Goal: Communication & Community: Answer question/provide support

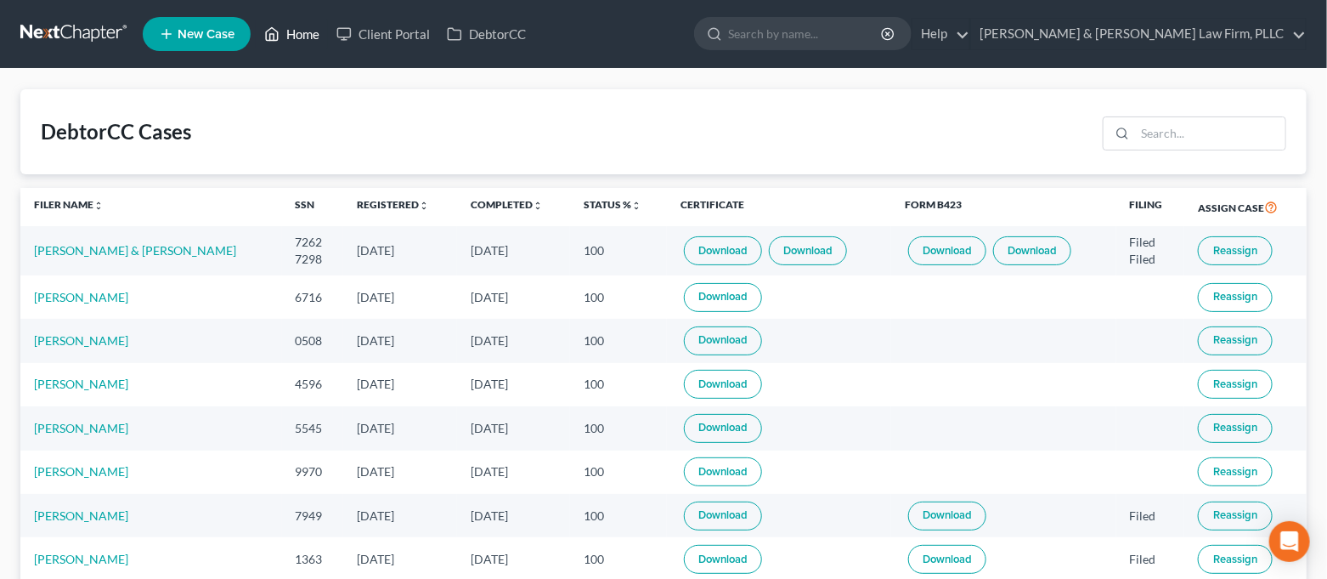
click at [280, 36] on icon at bounding box center [271, 34] width 15 height 20
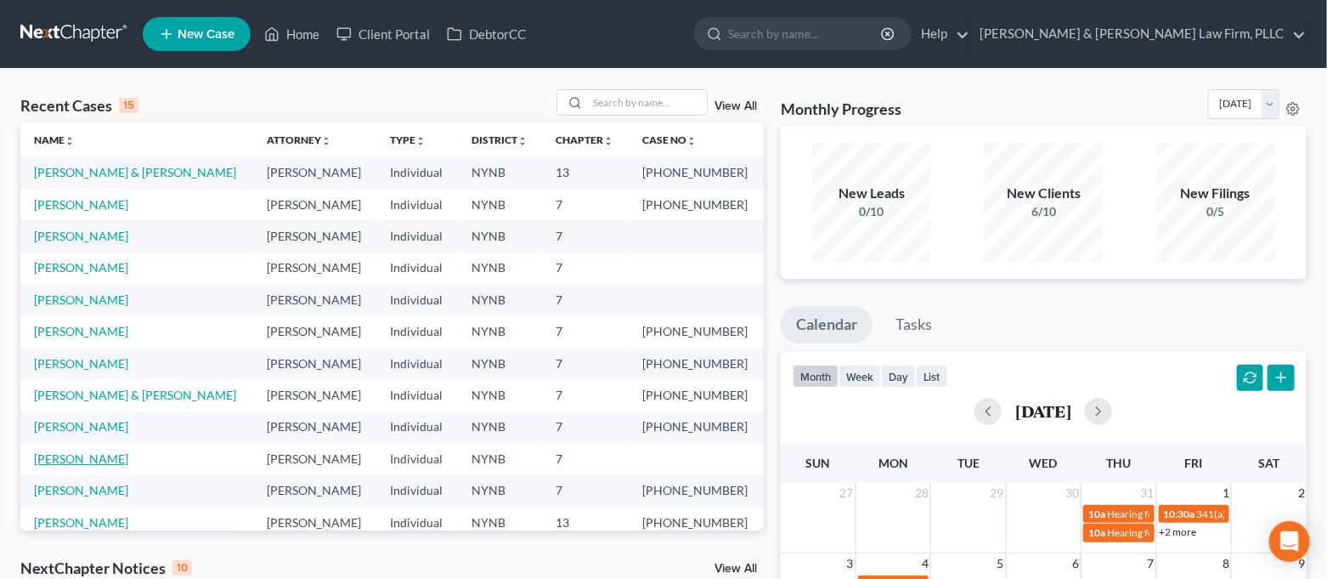
click at [95, 457] on link "[PERSON_NAME]" at bounding box center [81, 458] width 94 height 14
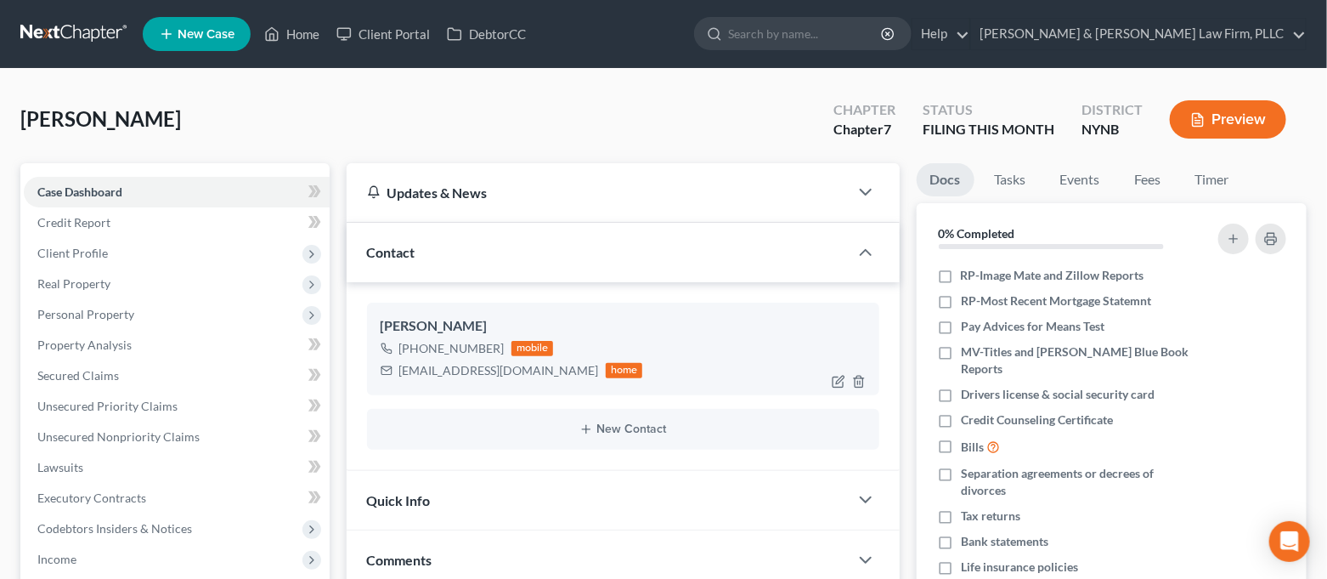
scroll to position [6280, 0]
click at [529, 376] on div "[EMAIL_ADDRESS][DOMAIN_NAME]" at bounding box center [499, 370] width 200 height 17
click at [288, 35] on link "Home" at bounding box center [292, 34] width 72 height 31
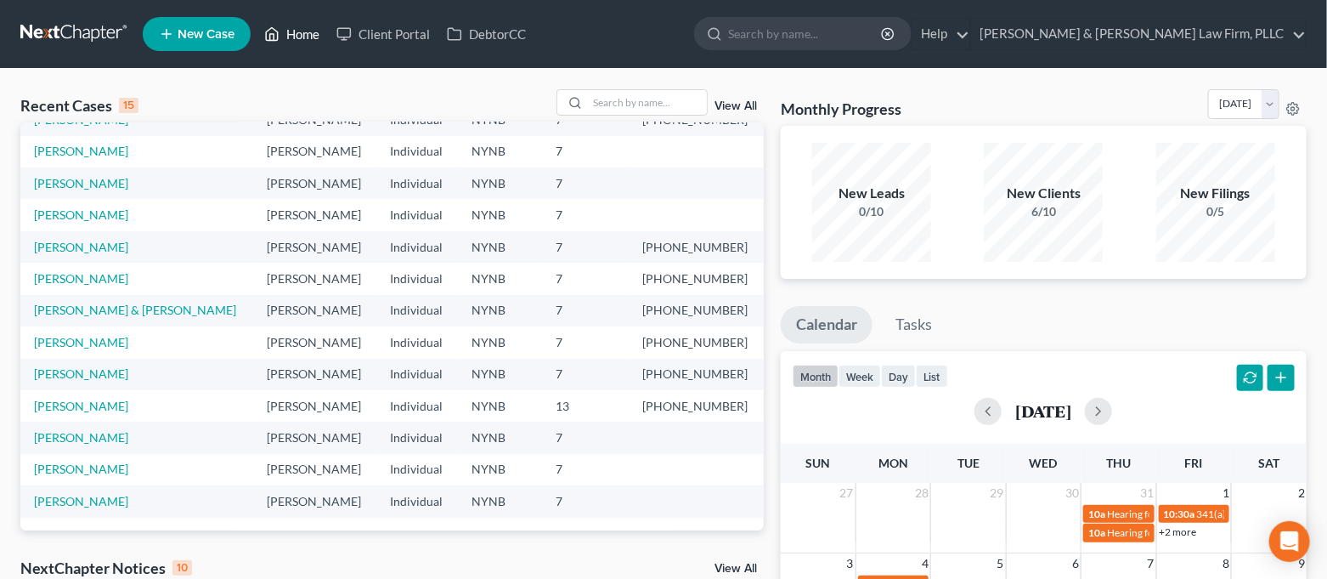
click at [297, 40] on link "Home" at bounding box center [292, 34] width 72 height 31
click at [393, 35] on link "Client Portal" at bounding box center [383, 34] width 110 height 31
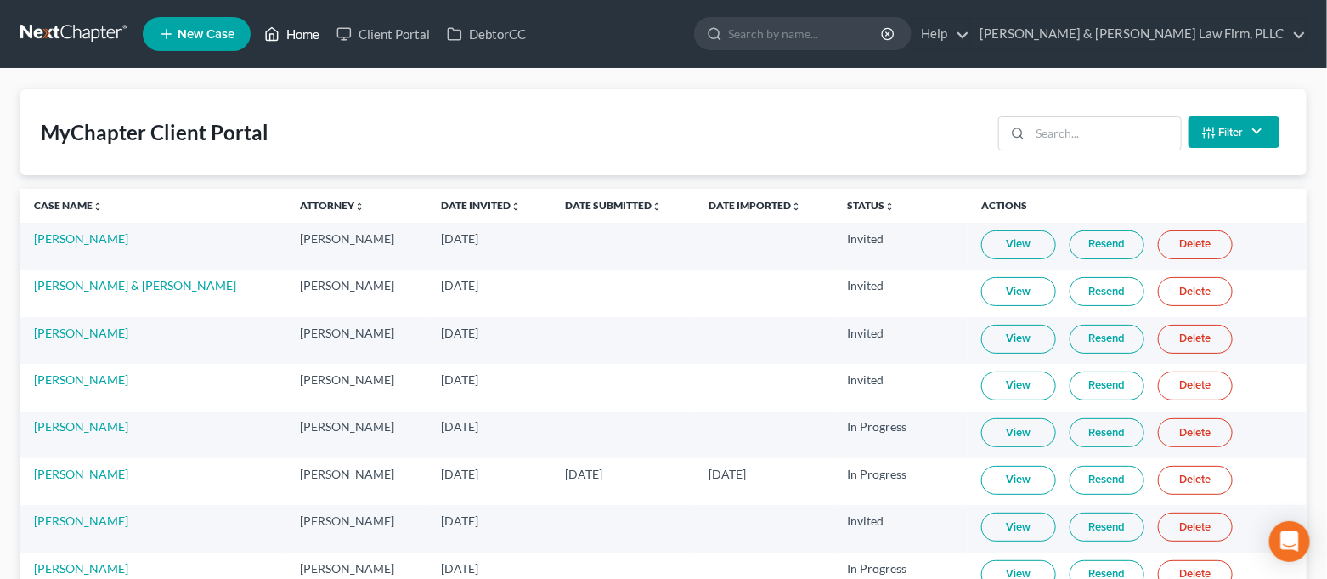
click at [313, 37] on link "Home" at bounding box center [292, 34] width 72 height 31
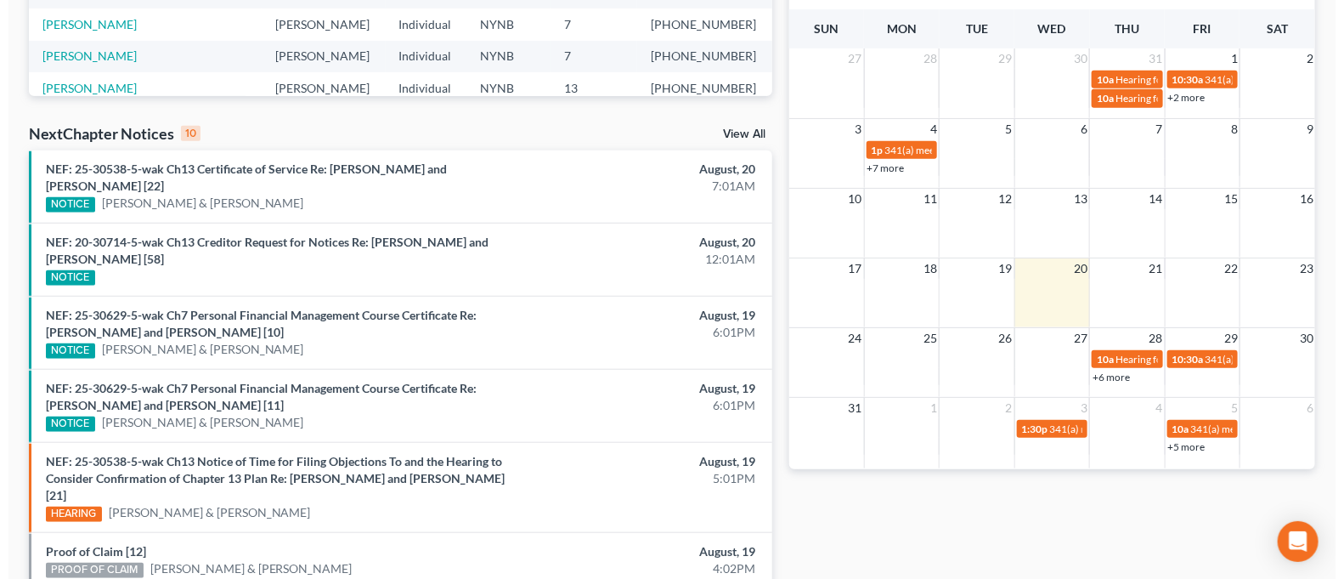
scroll to position [566, 0]
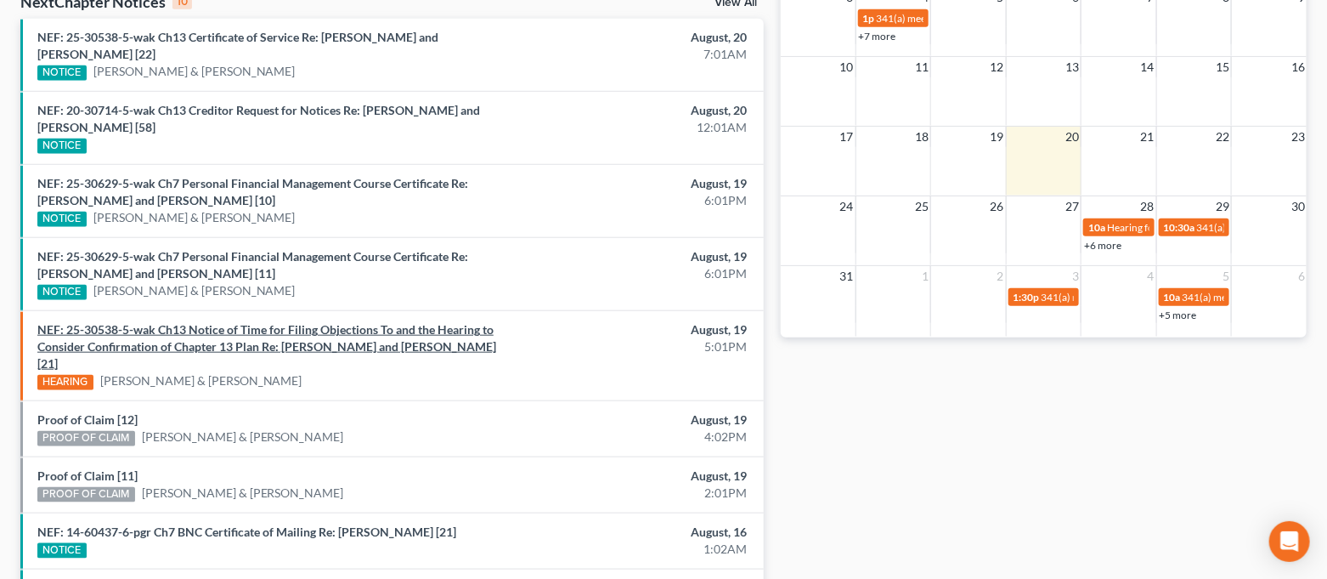
click at [423, 336] on link "NEF: 25-30538-5-wak Ch13 Notice of Time for Filing Objections To and the Hearin…" at bounding box center [266, 346] width 459 height 48
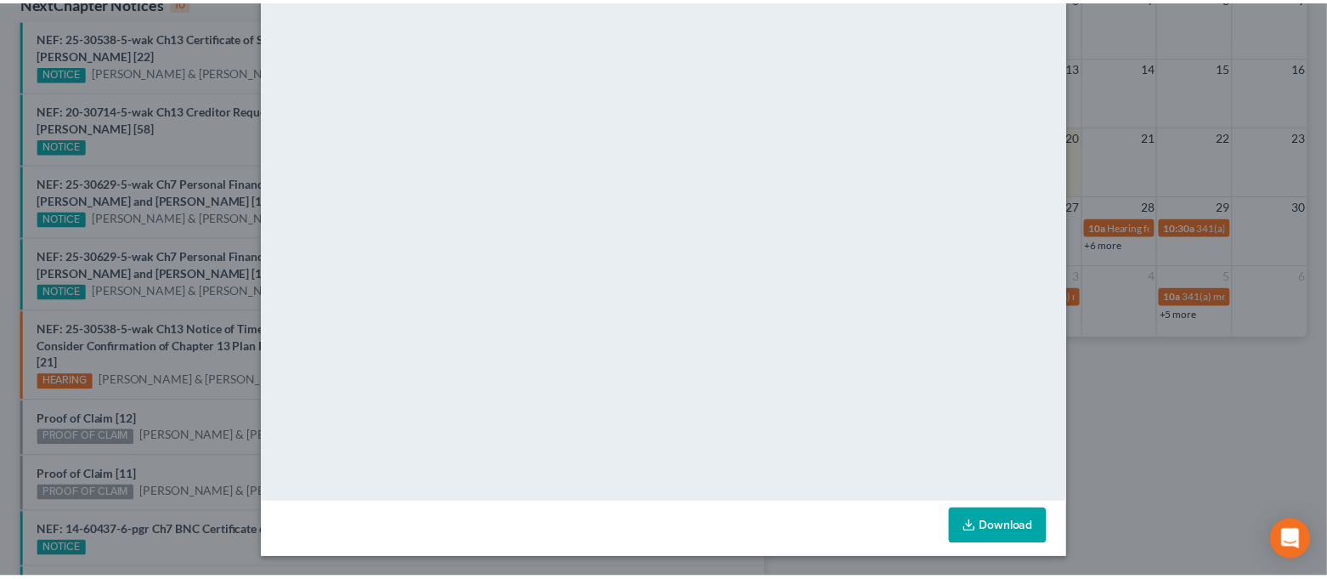
scroll to position [0, 0]
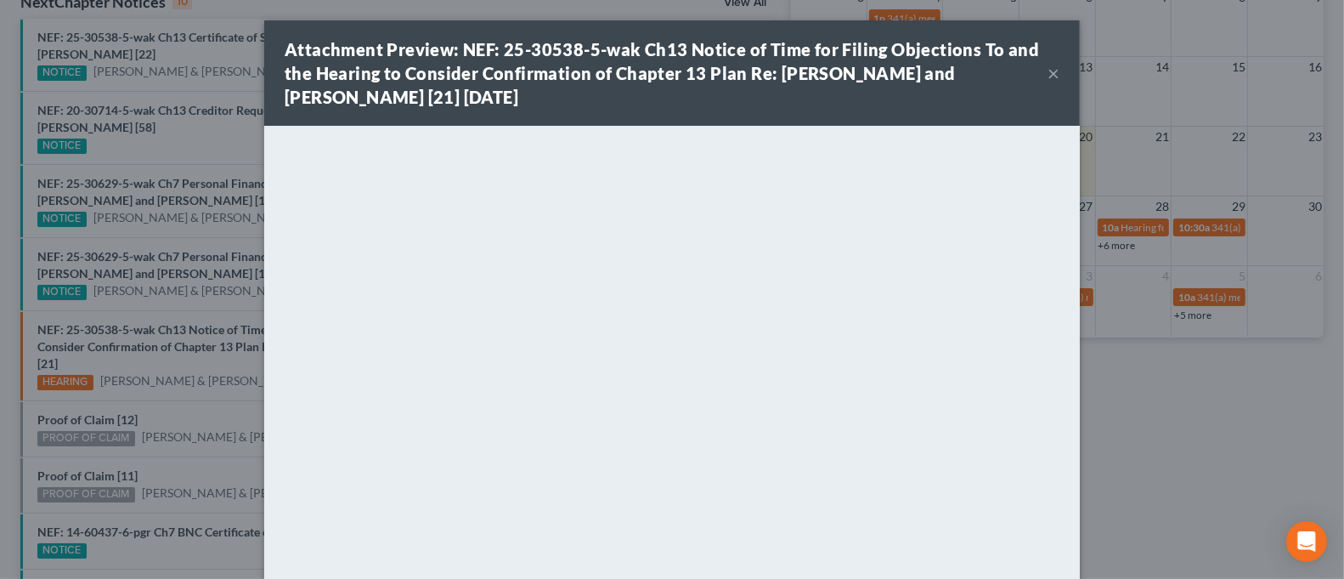
click at [1048, 76] on button "×" at bounding box center [1054, 73] width 12 height 20
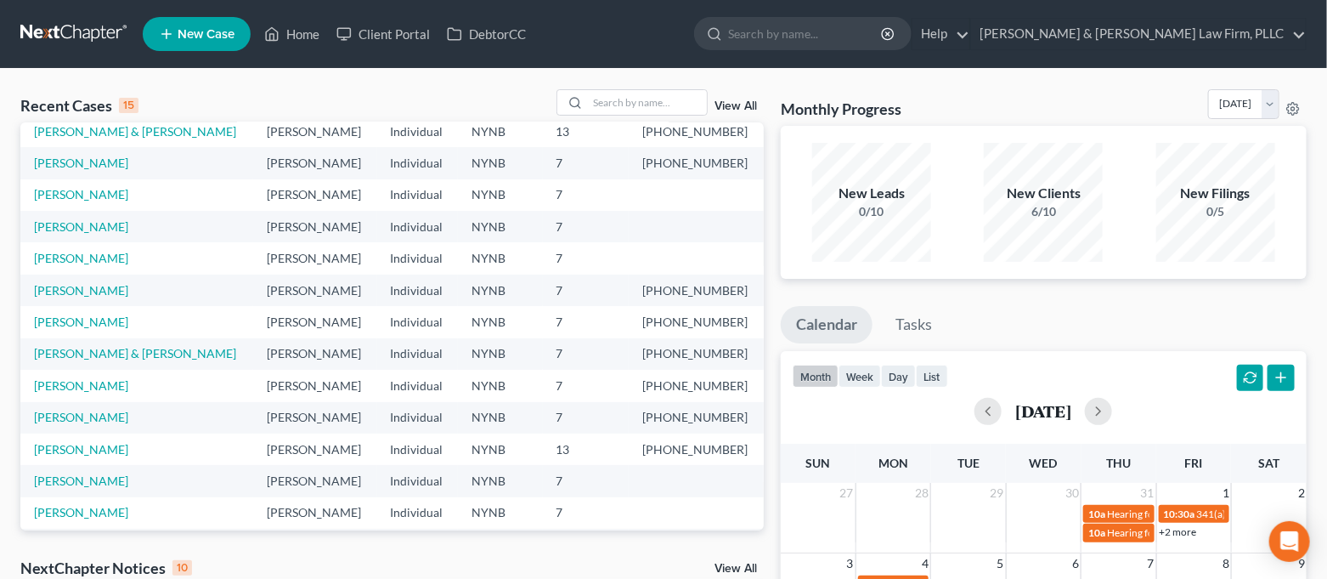
scroll to position [116, 0]
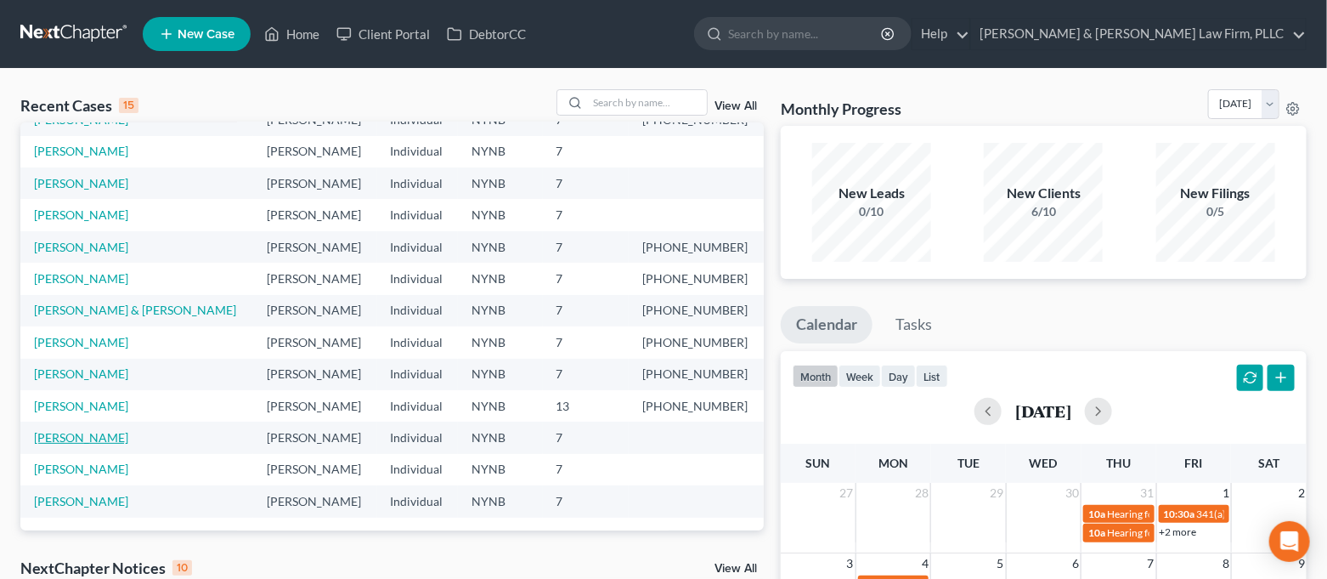
click at [90, 440] on link "[PERSON_NAME]" at bounding box center [81, 437] width 94 height 14
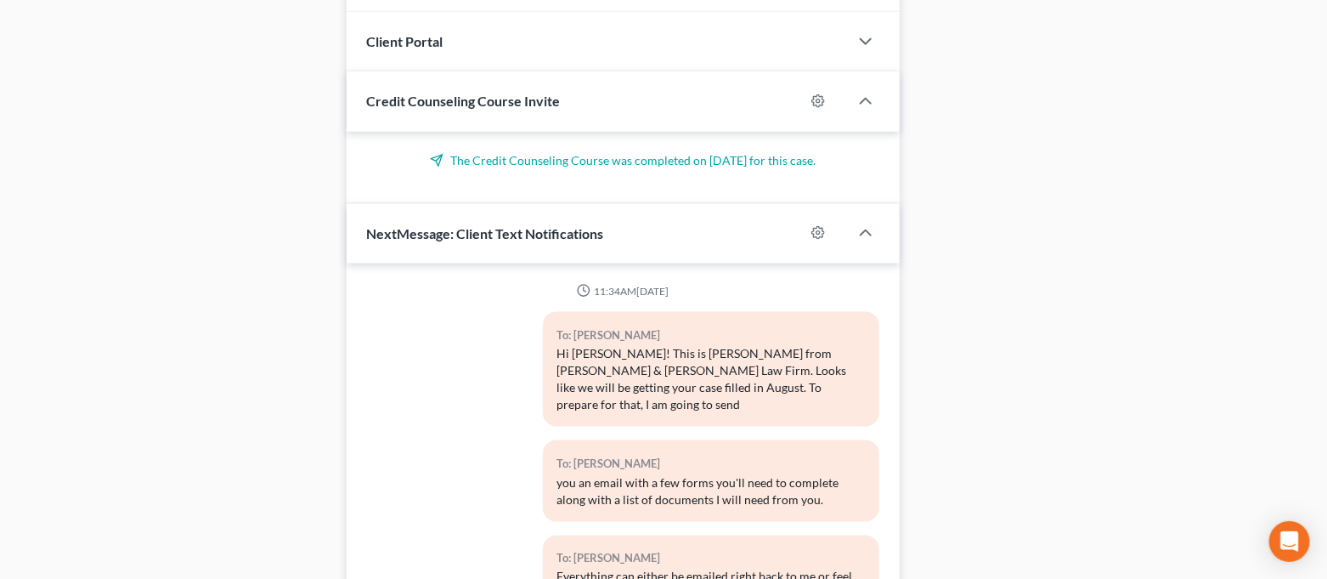
scroll to position [3926, 0]
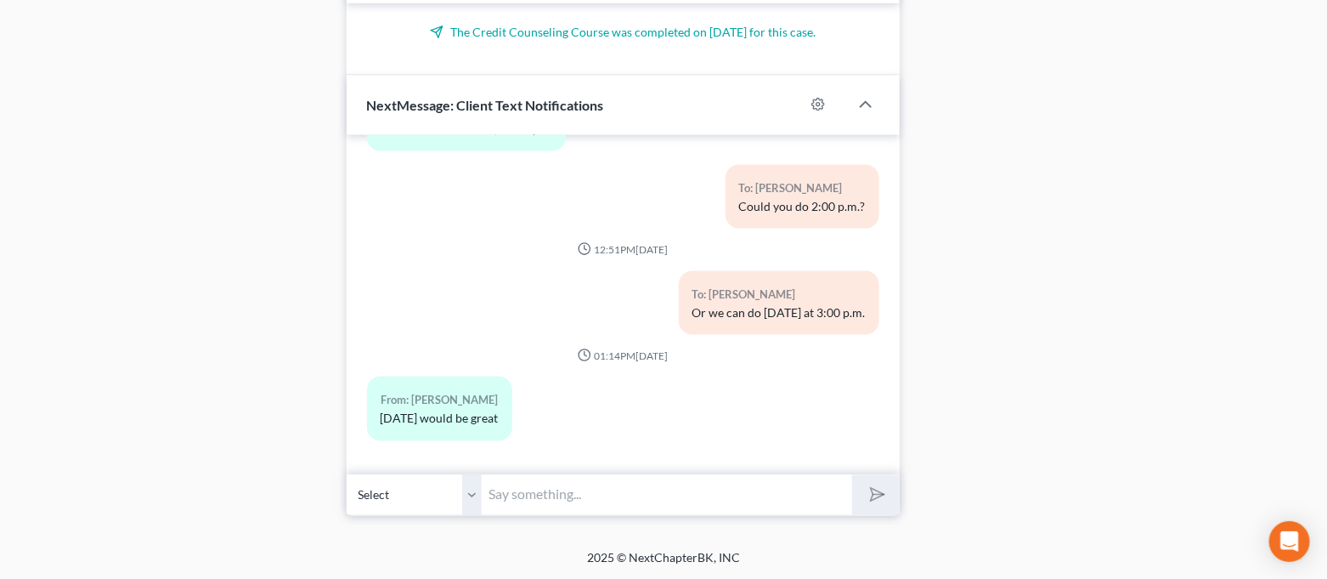
click at [631, 485] on input "text" at bounding box center [668, 495] width 370 height 42
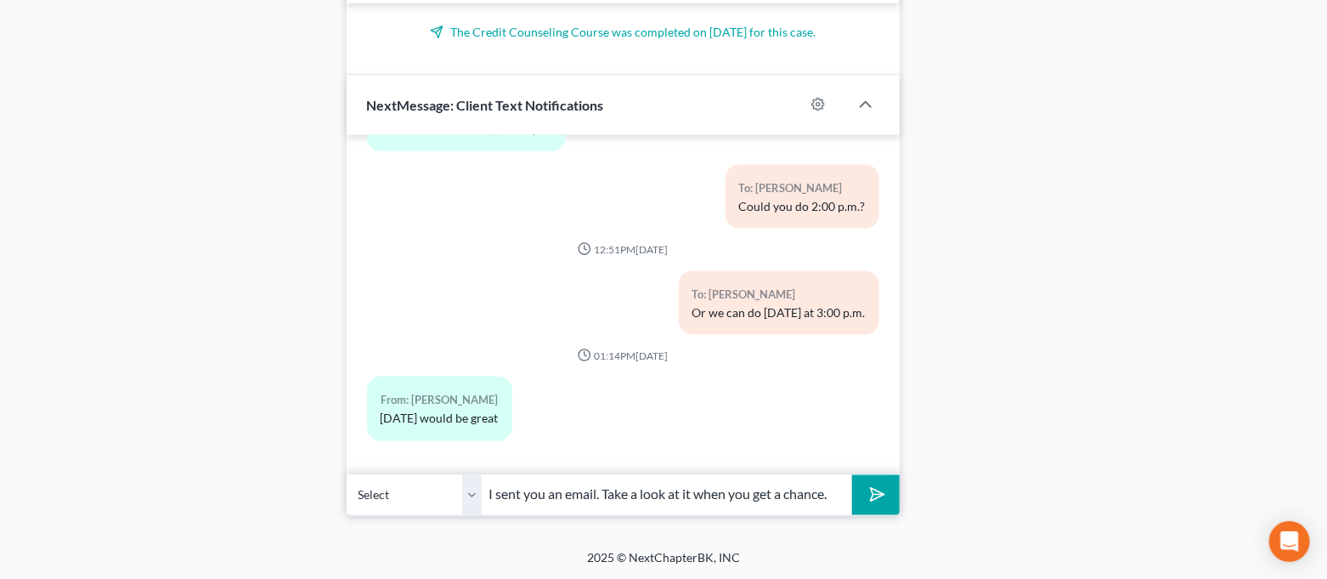
type input "I sent you an email. Take a look at it when you get a chance."
click at [852, 475] on button "submit" at bounding box center [875, 495] width 47 height 40
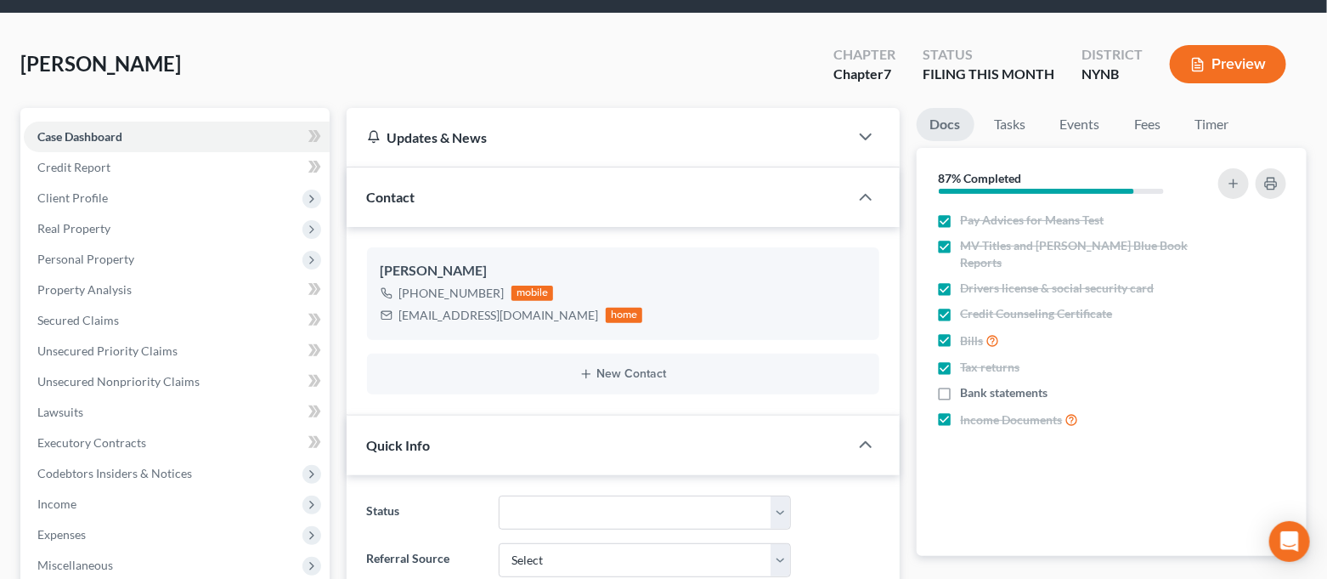
scroll to position [0, 0]
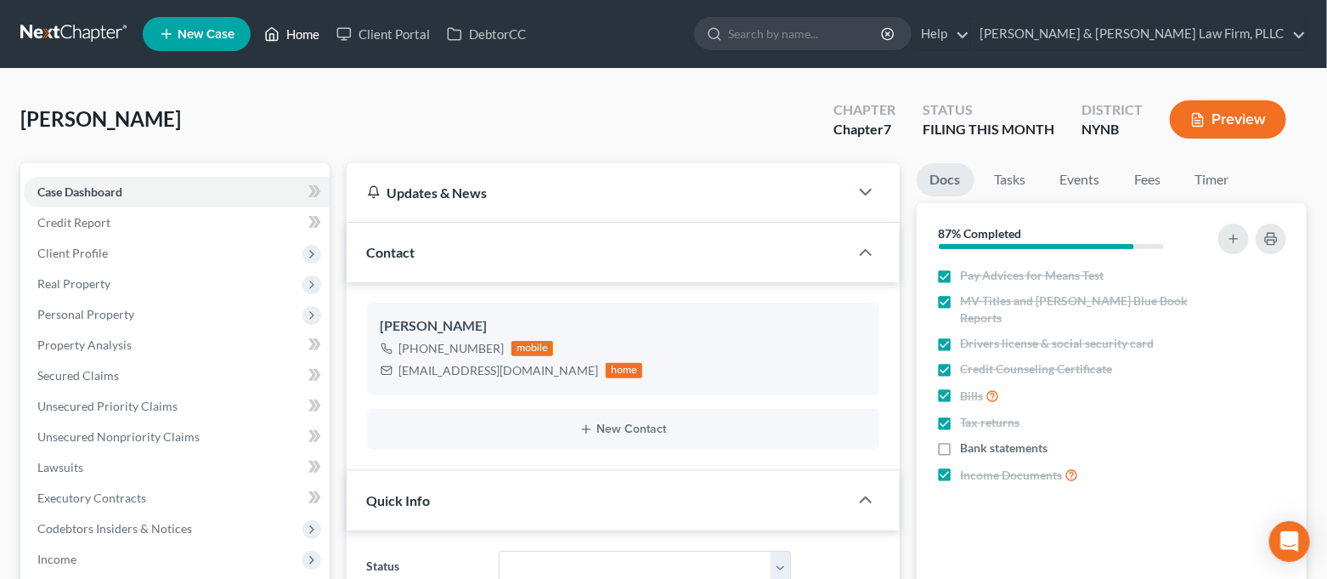
click at [294, 34] on link "Home" at bounding box center [292, 34] width 72 height 31
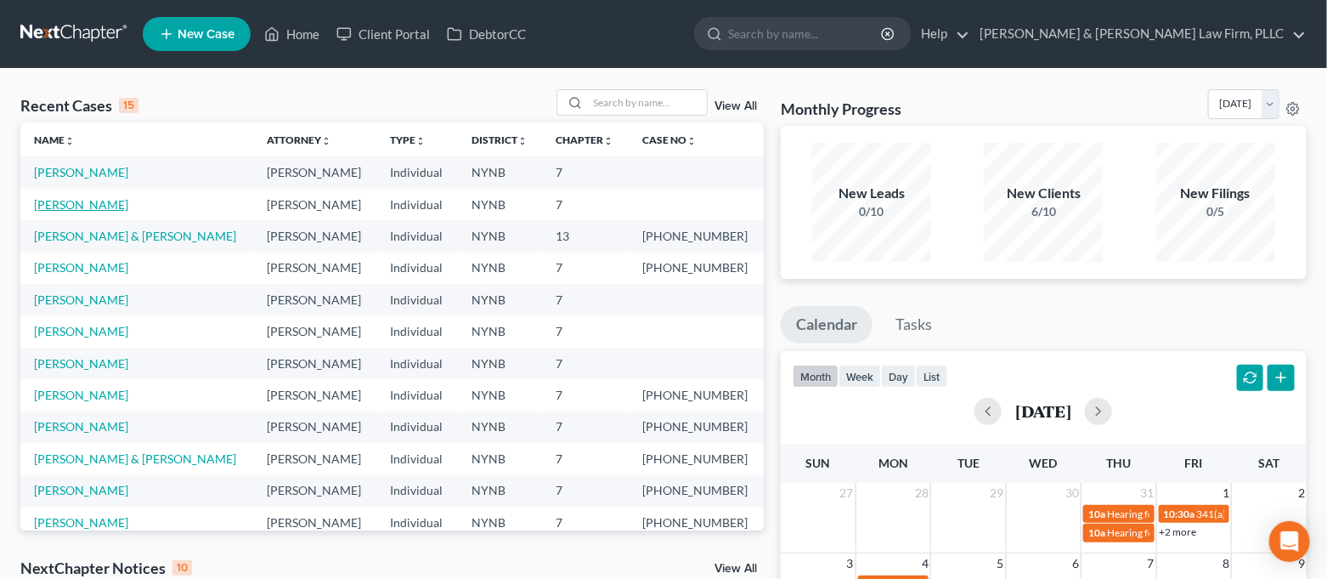
click at [116, 200] on link "[PERSON_NAME]" at bounding box center [81, 204] width 94 height 14
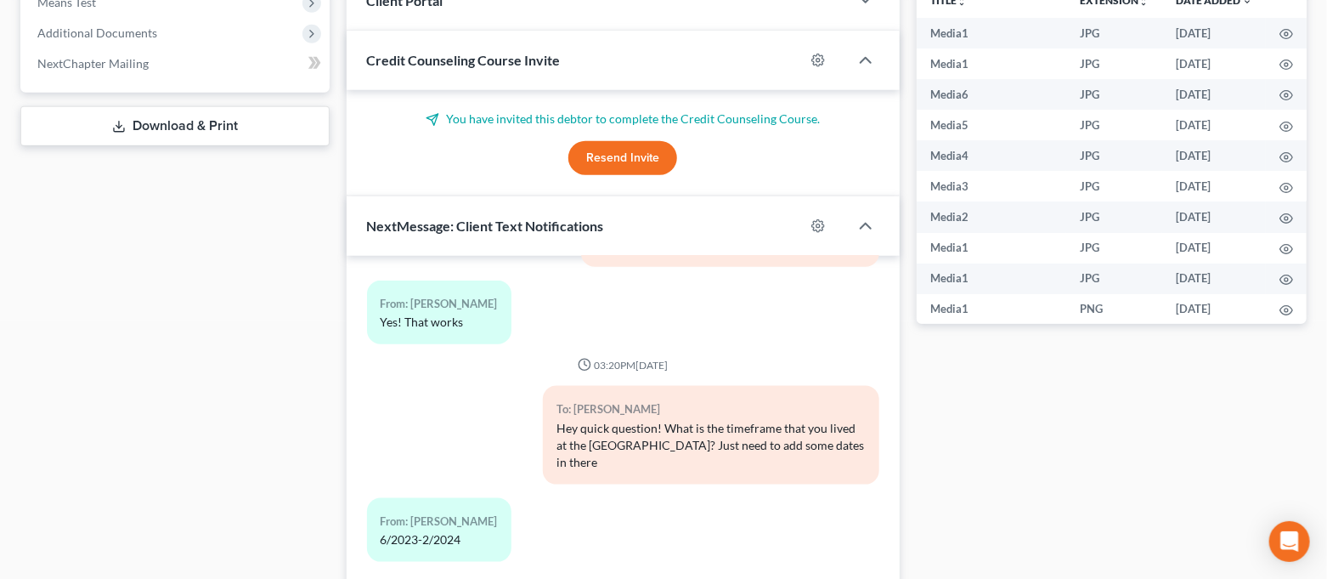
scroll to position [800, 0]
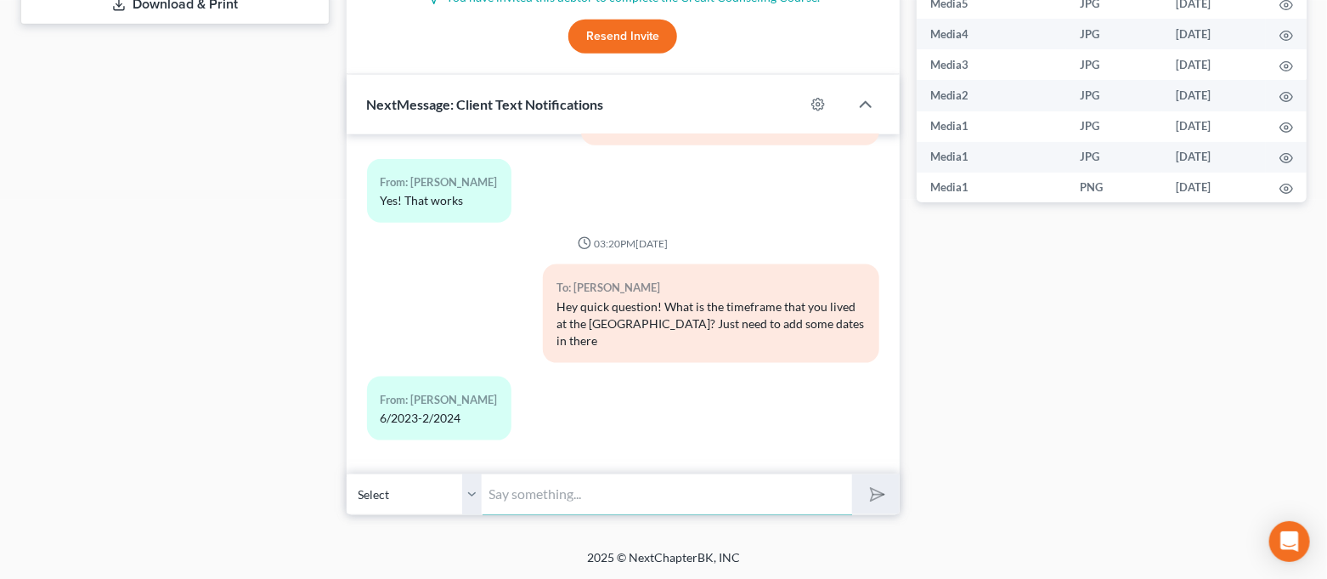
click at [678, 503] on input "text" at bounding box center [668, 494] width 370 height 42
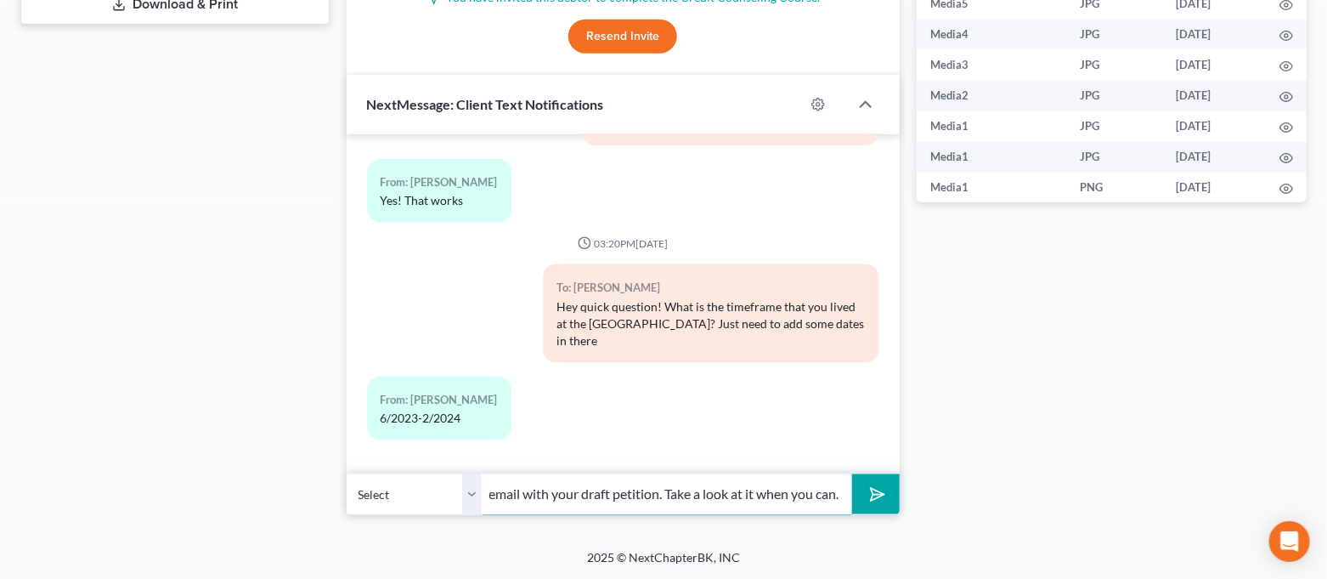
scroll to position [0, 84]
type input "I sent you an email with your draft petition. Take a look at it when you can."
click at [852, 474] on button "submit" at bounding box center [875, 494] width 47 height 40
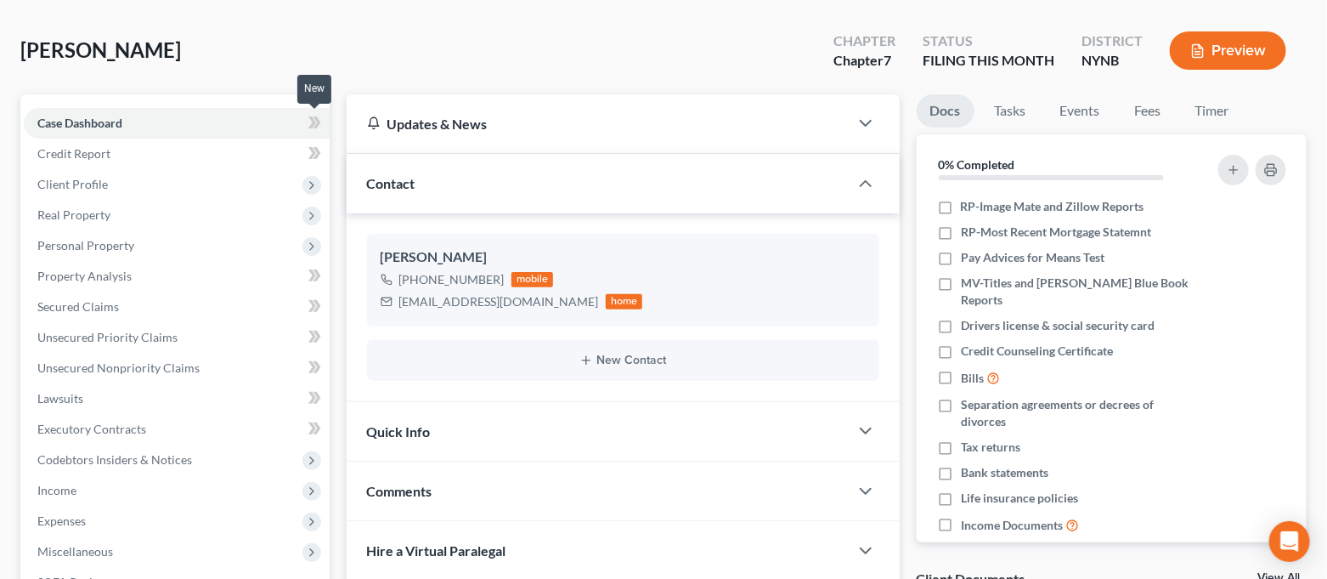
scroll to position [0, 0]
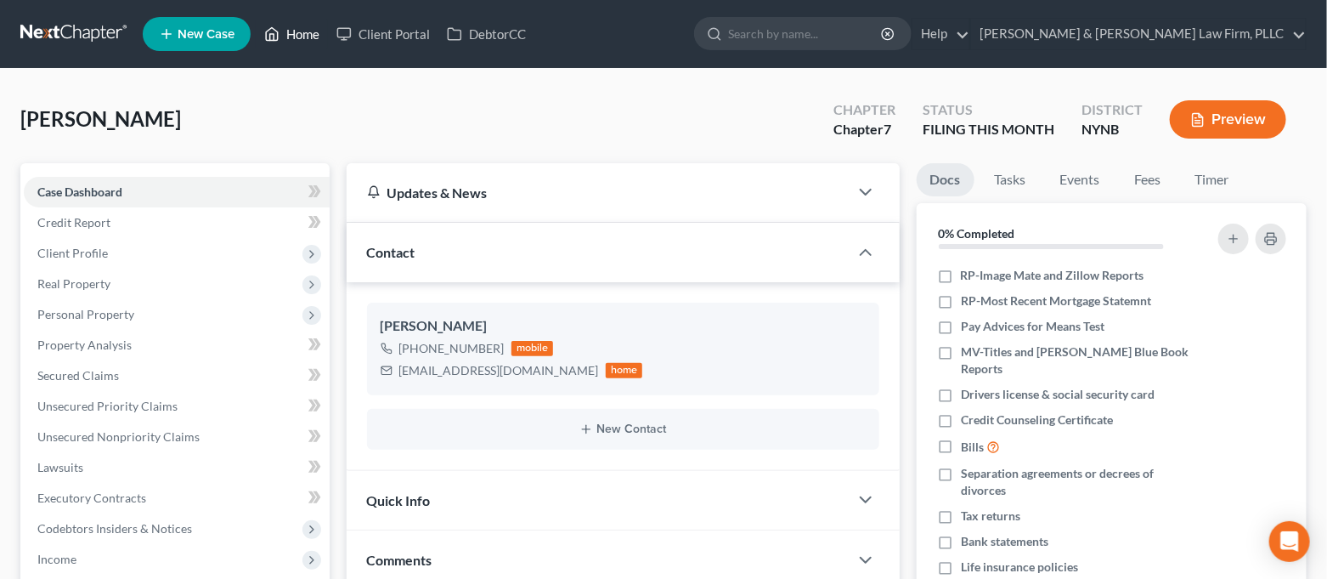
click at [310, 39] on link "Home" at bounding box center [292, 34] width 72 height 31
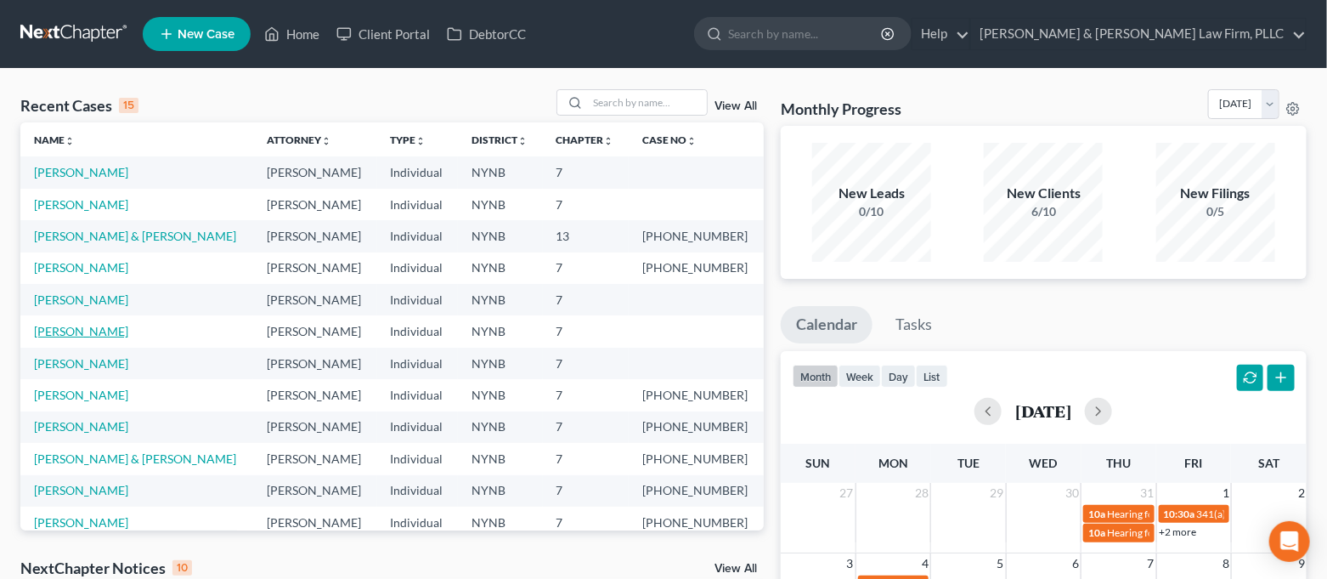
click at [90, 331] on link "[PERSON_NAME]" at bounding box center [81, 331] width 94 height 14
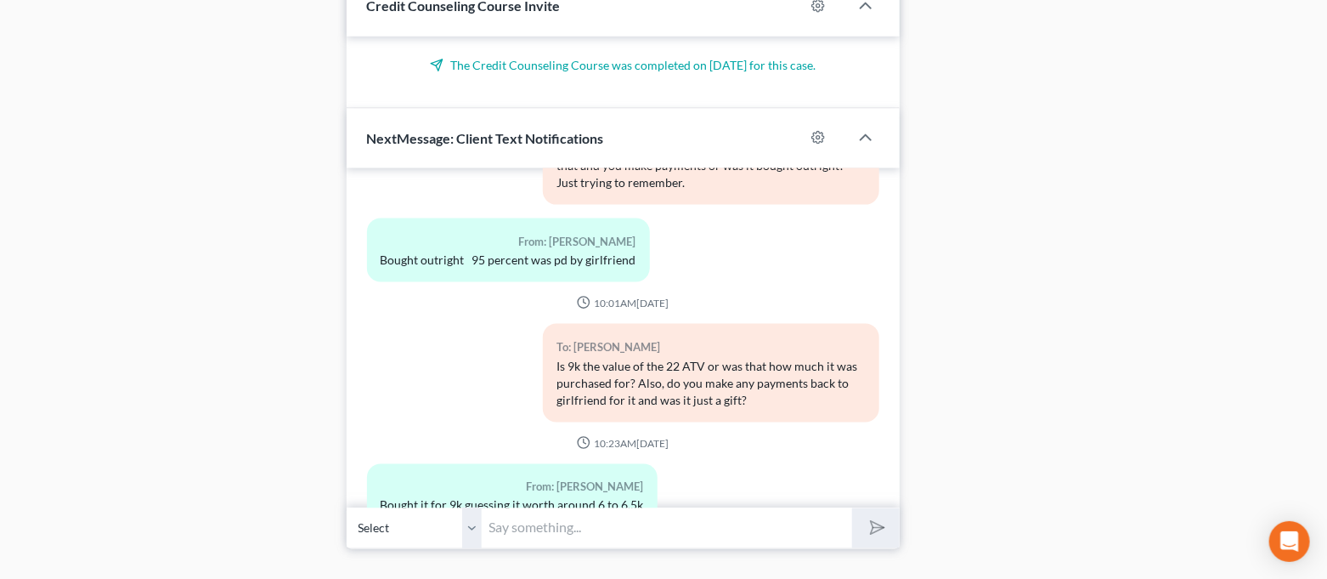
scroll to position [998, 0]
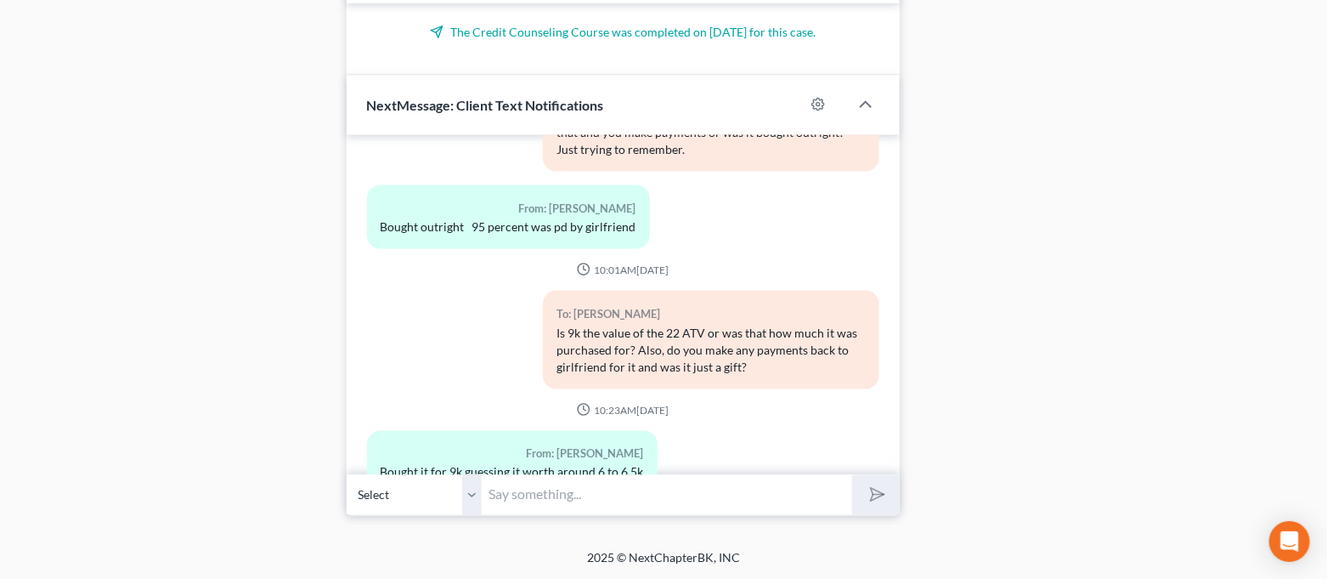
click at [650, 498] on input "text" at bounding box center [668, 495] width 370 height 42
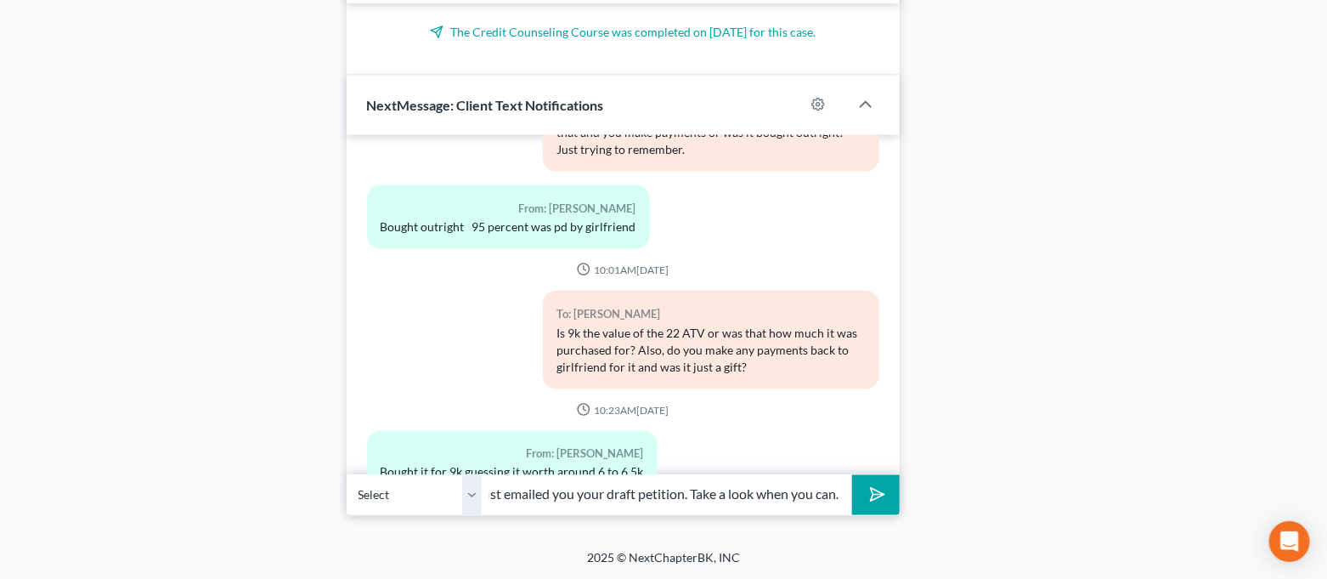
scroll to position [0, 111]
type input "Good morning. I just emailed you your draft petition. Take a look when you can."
click at [852, 475] on button "submit" at bounding box center [875, 495] width 47 height 40
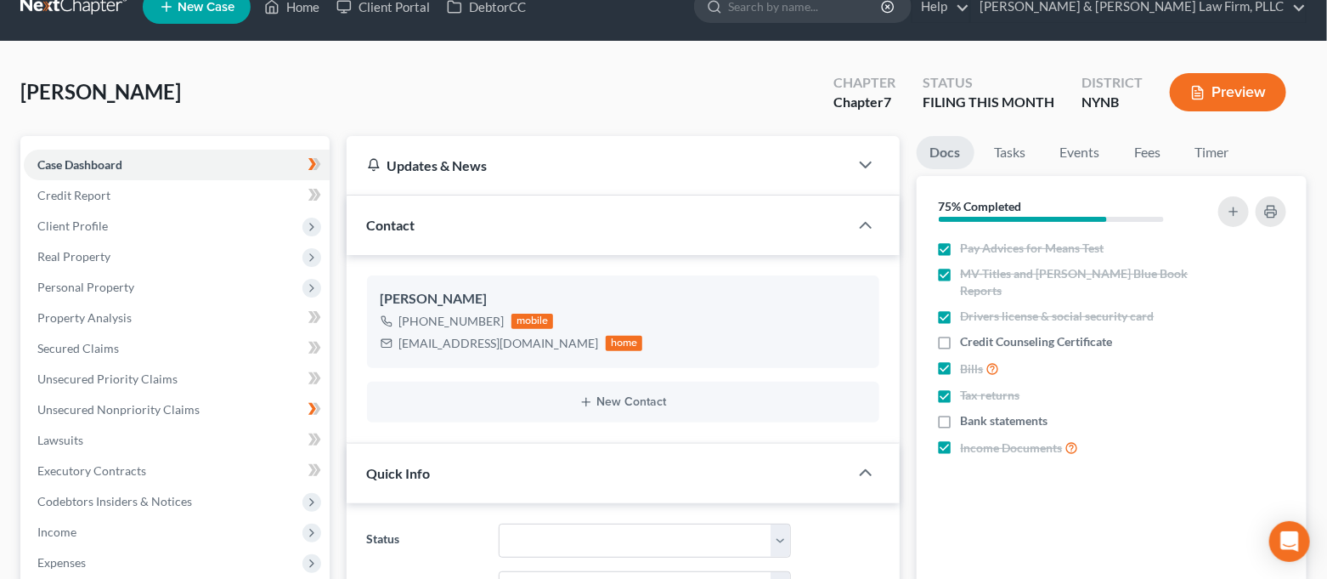
scroll to position [0, 0]
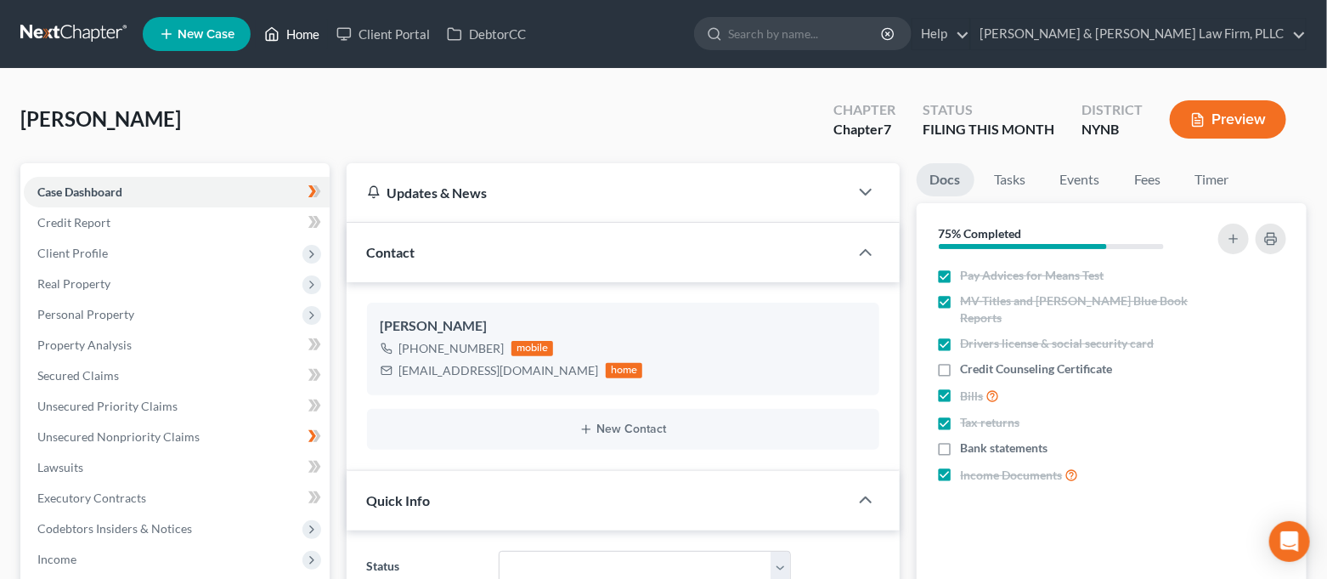
click at [300, 41] on link "Home" at bounding box center [292, 34] width 72 height 31
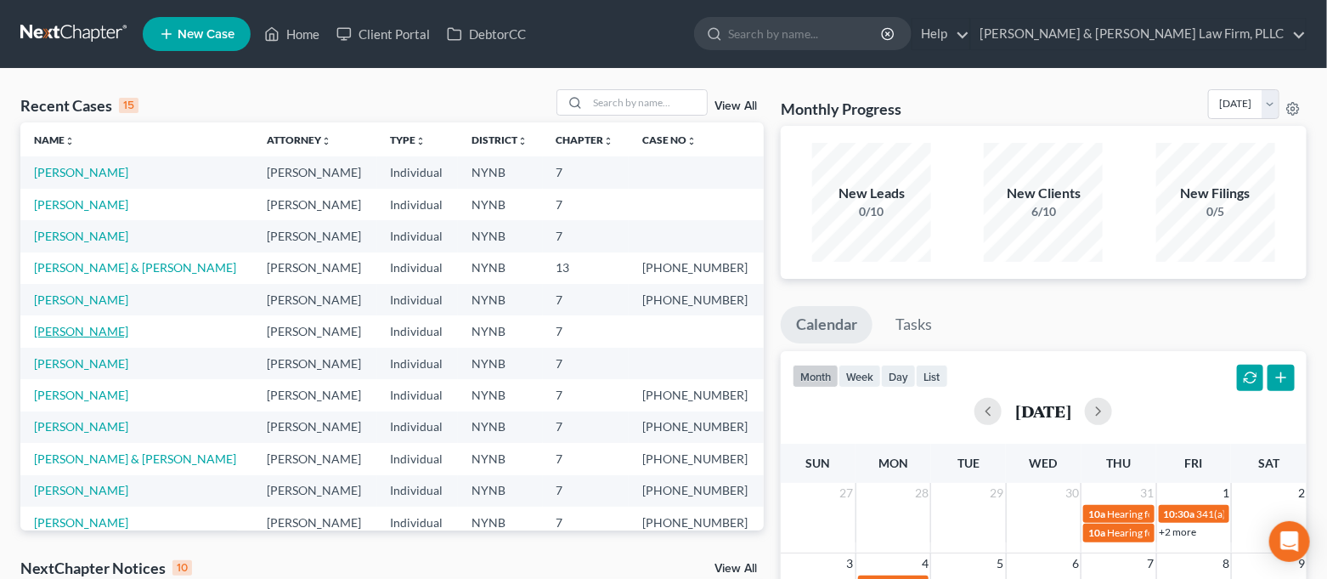
click at [82, 335] on link "[PERSON_NAME]" at bounding box center [81, 331] width 94 height 14
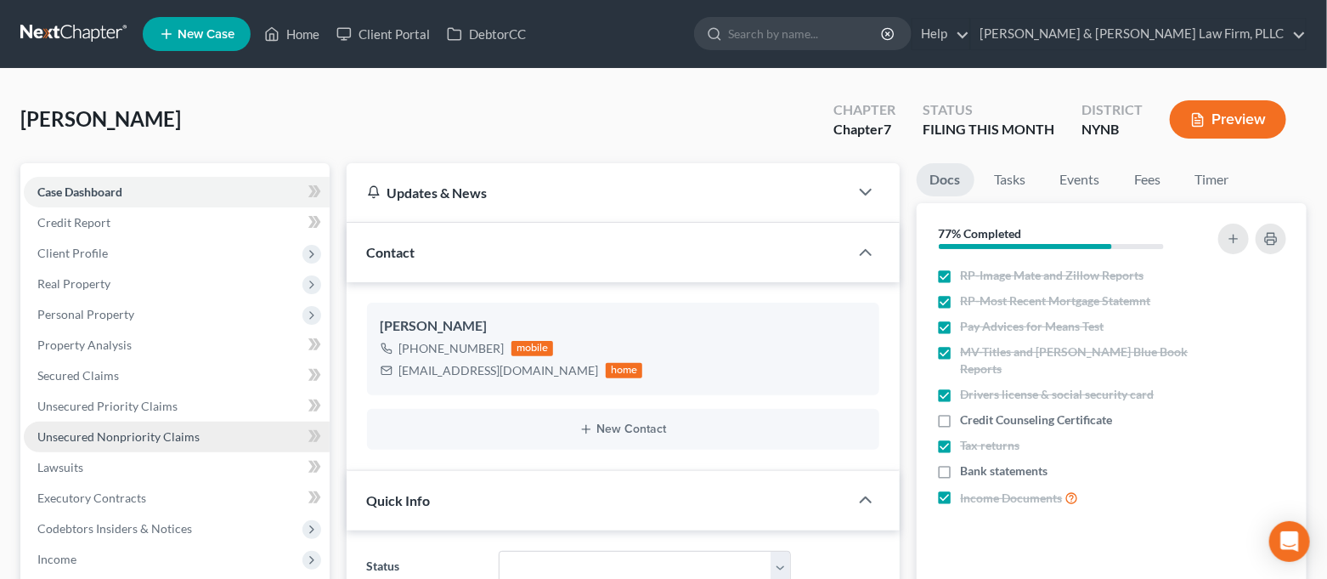
click at [143, 433] on span "Unsecured Nonpriority Claims" at bounding box center [118, 436] width 162 height 14
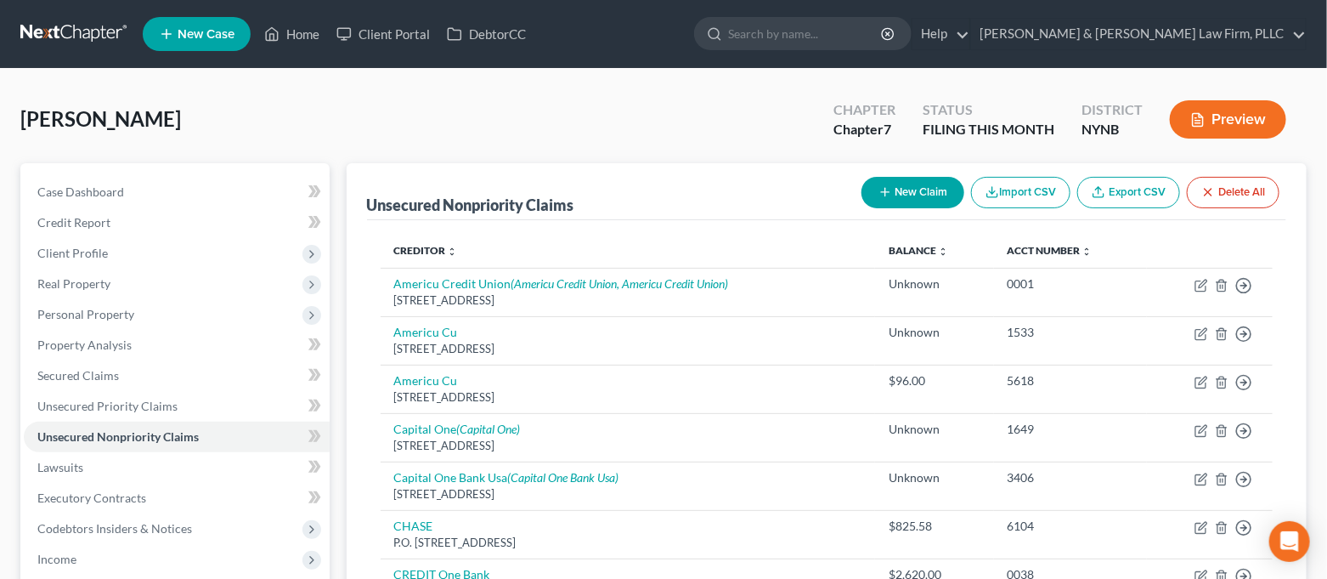
click at [914, 195] on button "New Claim" at bounding box center [913, 192] width 103 height 31
select select "0"
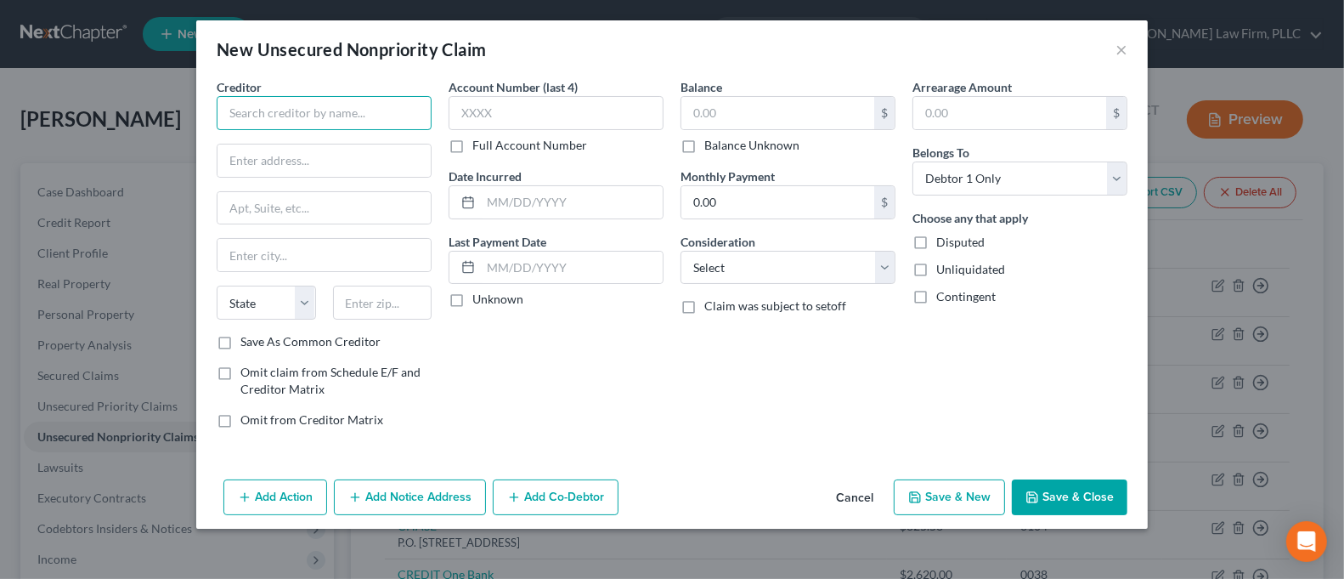
click at [412, 113] on input "text" at bounding box center [324, 113] width 215 height 34
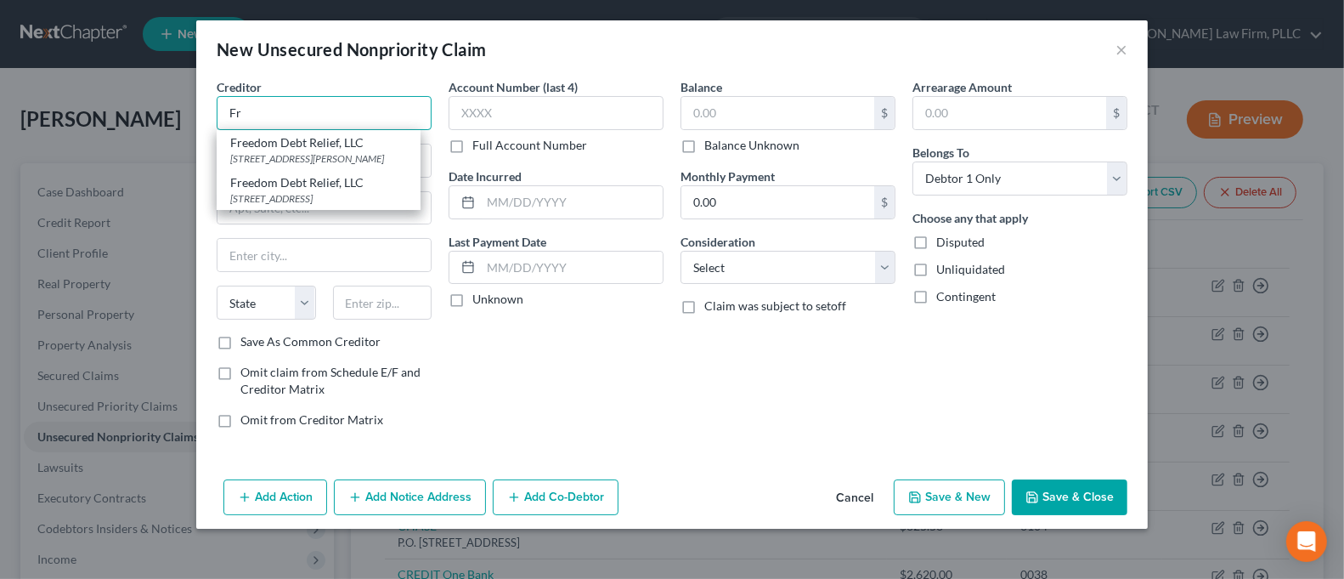
type input "F"
click at [360, 157] on div "[STREET_ADDRESS][PERSON_NAME]" at bounding box center [318, 158] width 177 height 14
type input "Freedom Debt Relief, LLC"
type input "[STREET_ADDRESS][PERSON_NAME]"
type input "Tempe"
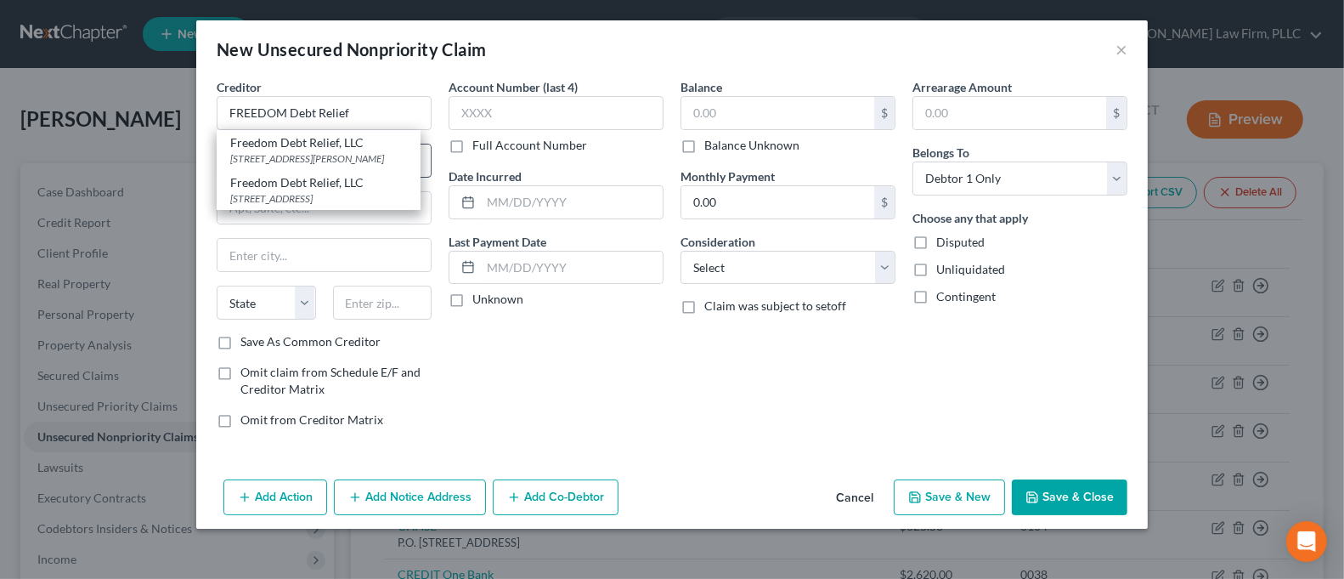
select select "3"
type input "85282-0000"
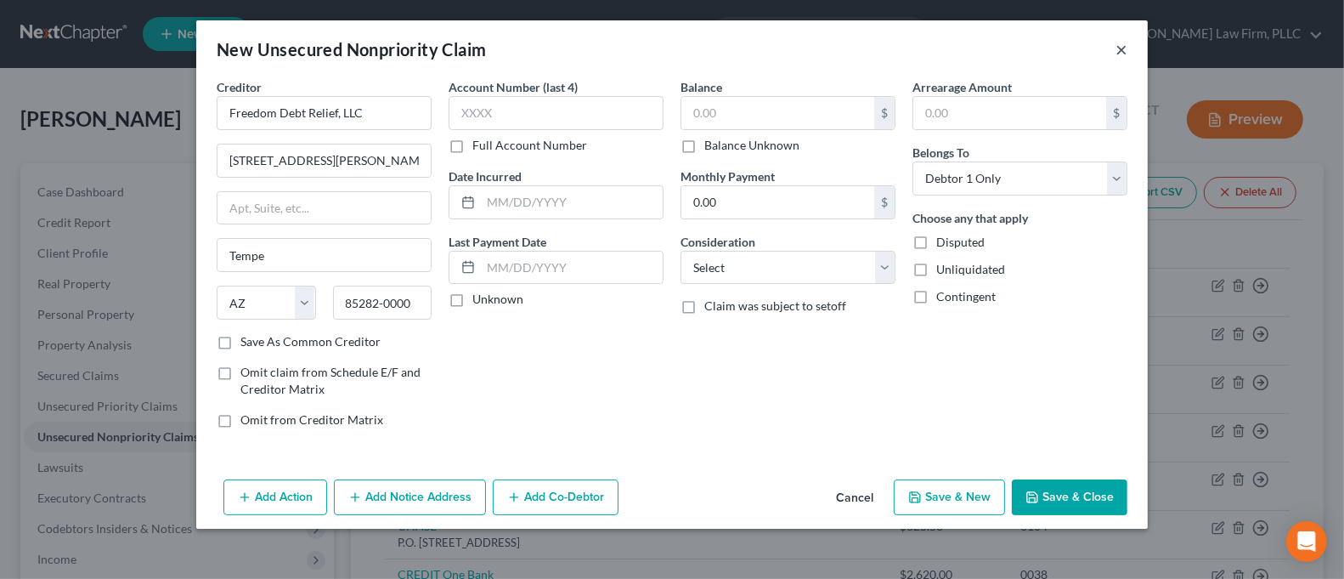
click at [1125, 51] on button "×" at bounding box center [1122, 49] width 12 height 20
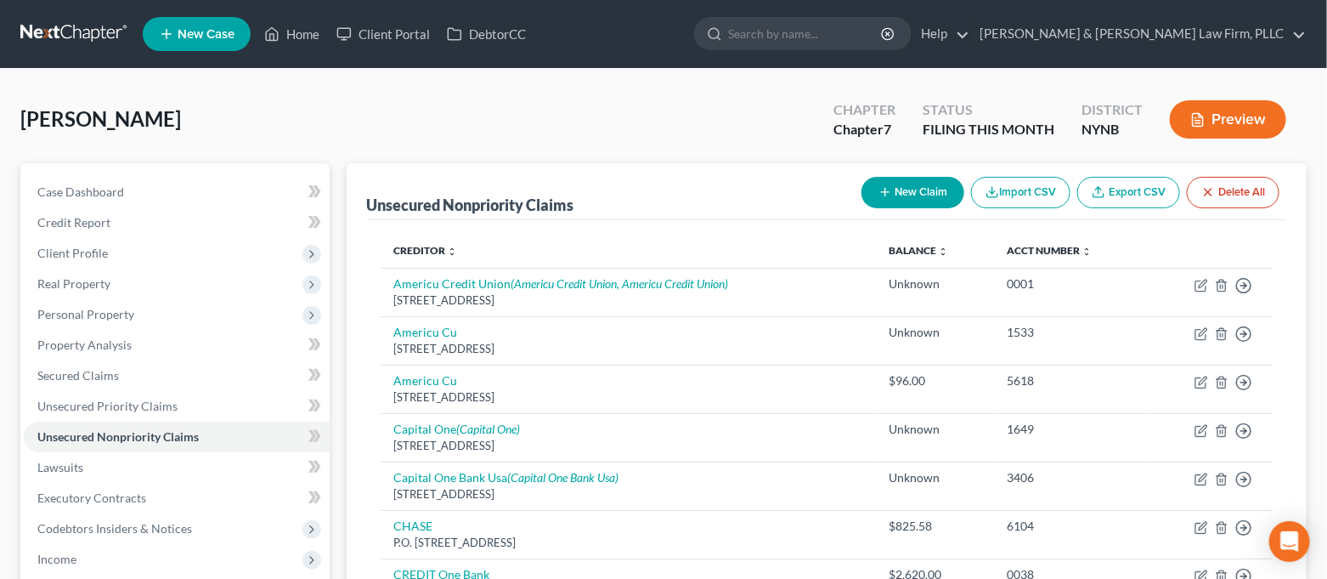
click at [907, 190] on button "New Claim" at bounding box center [913, 192] width 103 height 31
select select "0"
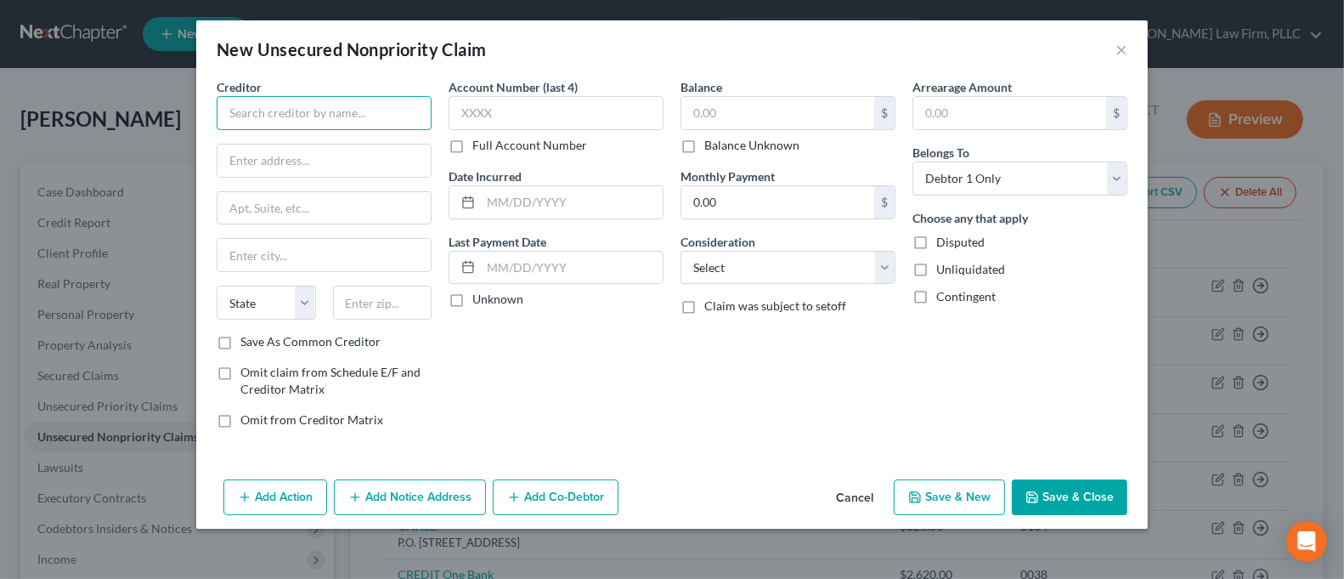
click at [382, 112] on input "text" at bounding box center [324, 113] width 215 height 34
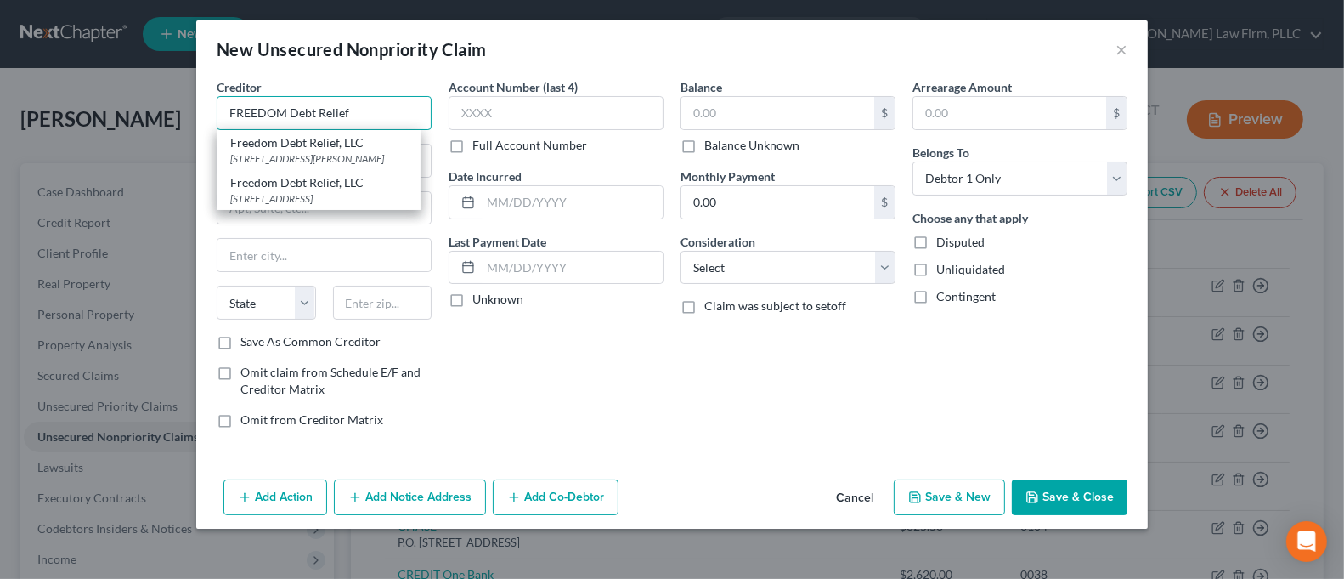
type input "FREEDOM Debt Relief"
click at [549, 42] on div "New Unsecured Nonpriority Claim ×" at bounding box center [672, 49] width 952 height 58
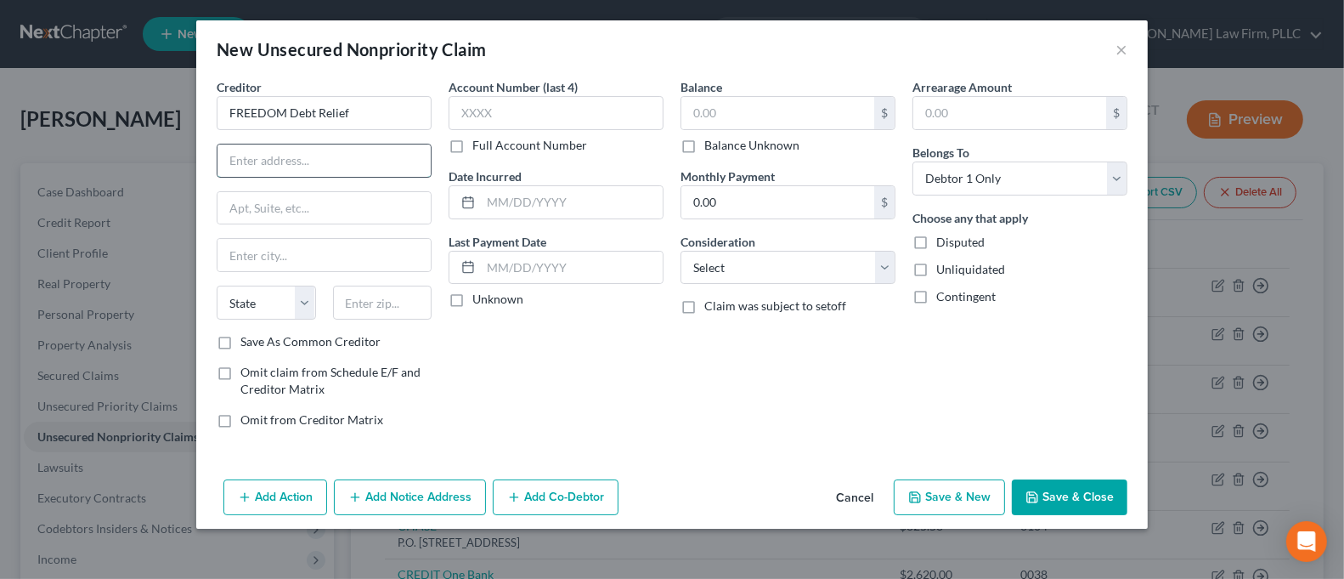
click at [358, 169] on input "text" at bounding box center [324, 160] width 213 height 32
type input "P.O. Box 2330"
click at [404, 297] on input "text" at bounding box center [382, 303] width 99 height 34
type input "85002"
click at [585, 415] on div "Account Number (last 4) Full Account Number Date Incurred Last Payment Date Unk…" at bounding box center [556, 260] width 232 height 364
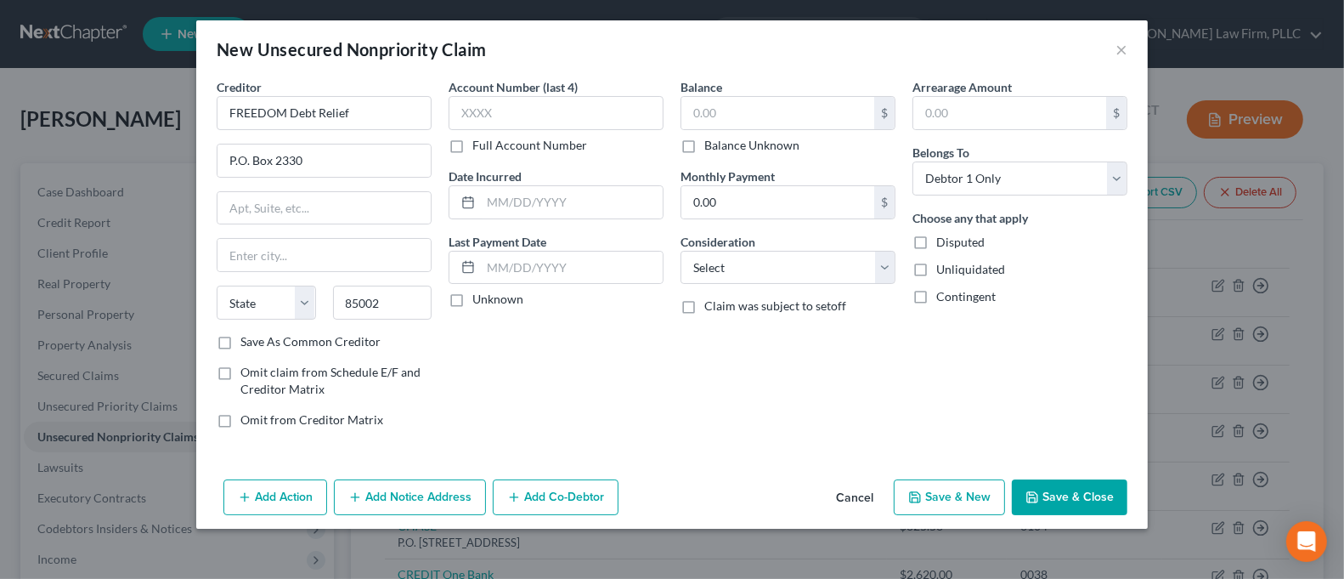
type input "Phoenix"
select select "3"
click at [336, 344] on label "Save As Common Creditor" at bounding box center [310, 341] width 140 height 17
click at [258, 344] on input "Save As Common Creditor" at bounding box center [252, 338] width 11 height 11
checkbox input "true"
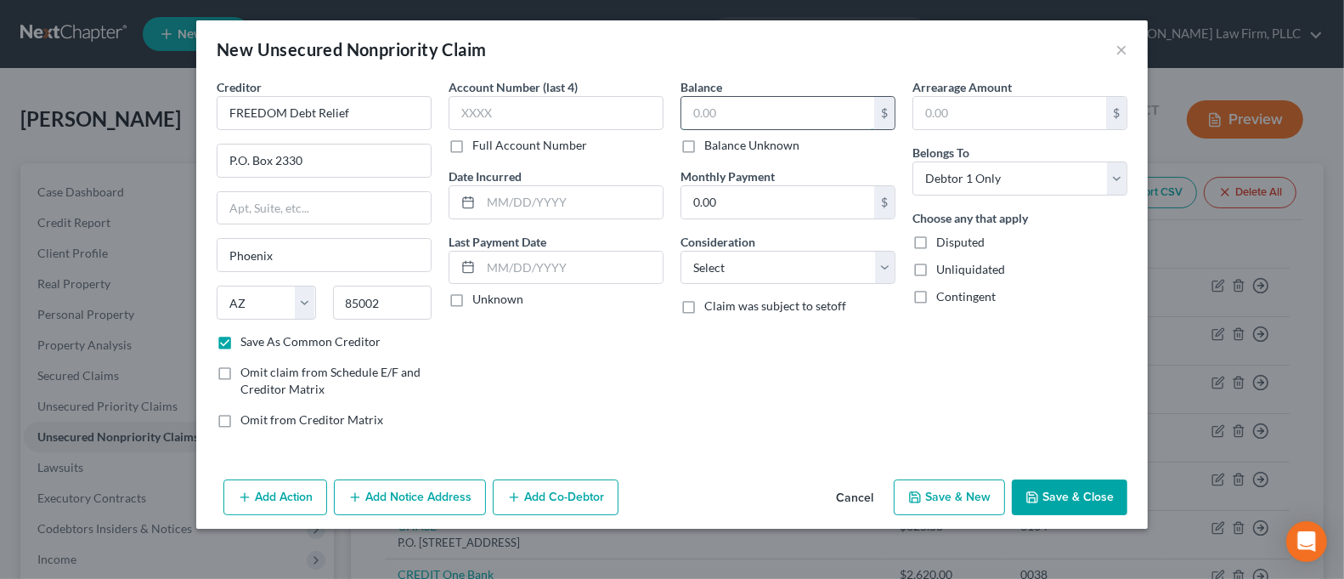
click at [714, 116] on input "text" at bounding box center [777, 113] width 193 height 32
type input "18,470.12"
click at [1068, 495] on button "Save & Close" at bounding box center [1070, 497] width 116 height 36
checkbox input "false"
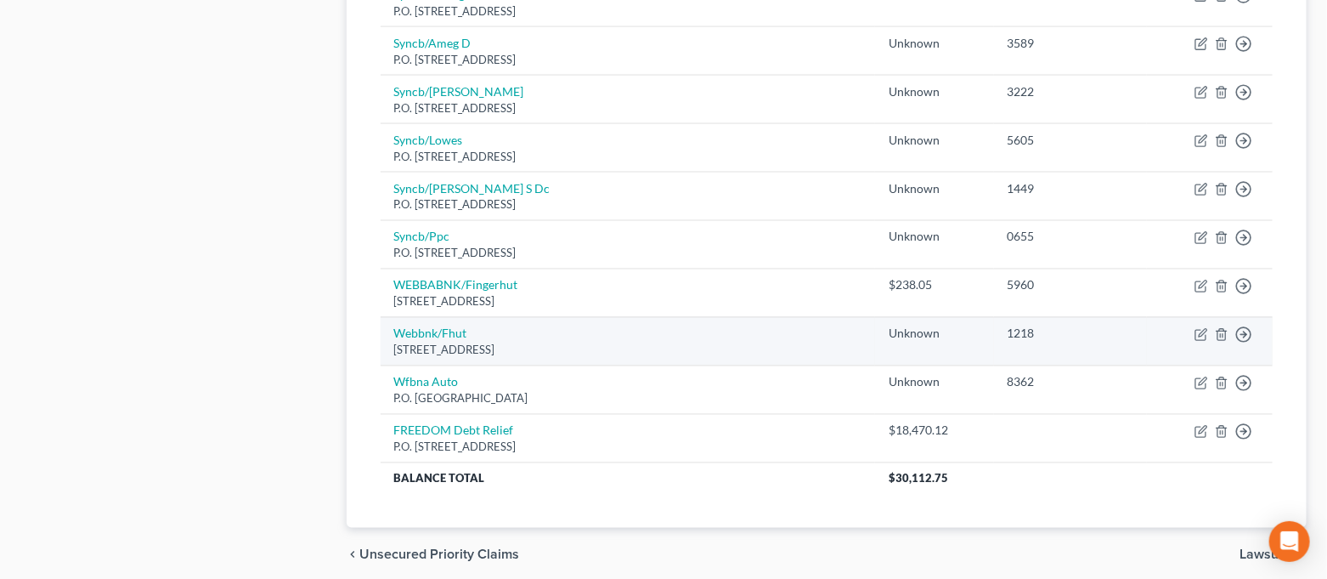
scroll to position [1275, 0]
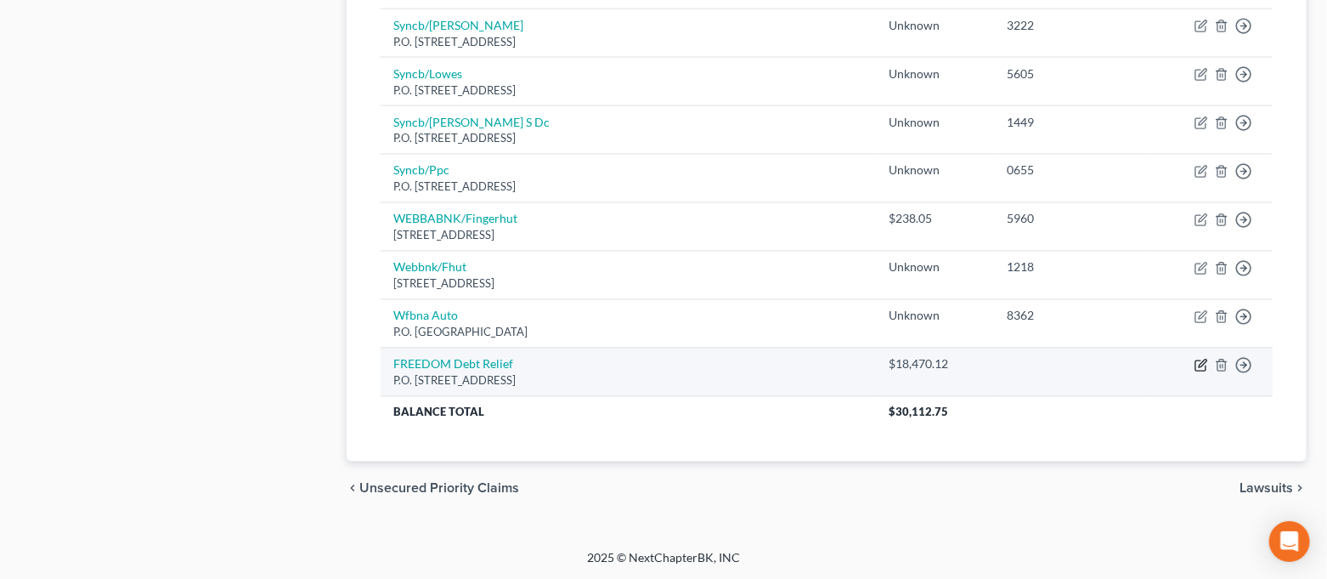
click at [1200, 361] on icon "button" at bounding box center [1201, 366] width 10 height 10
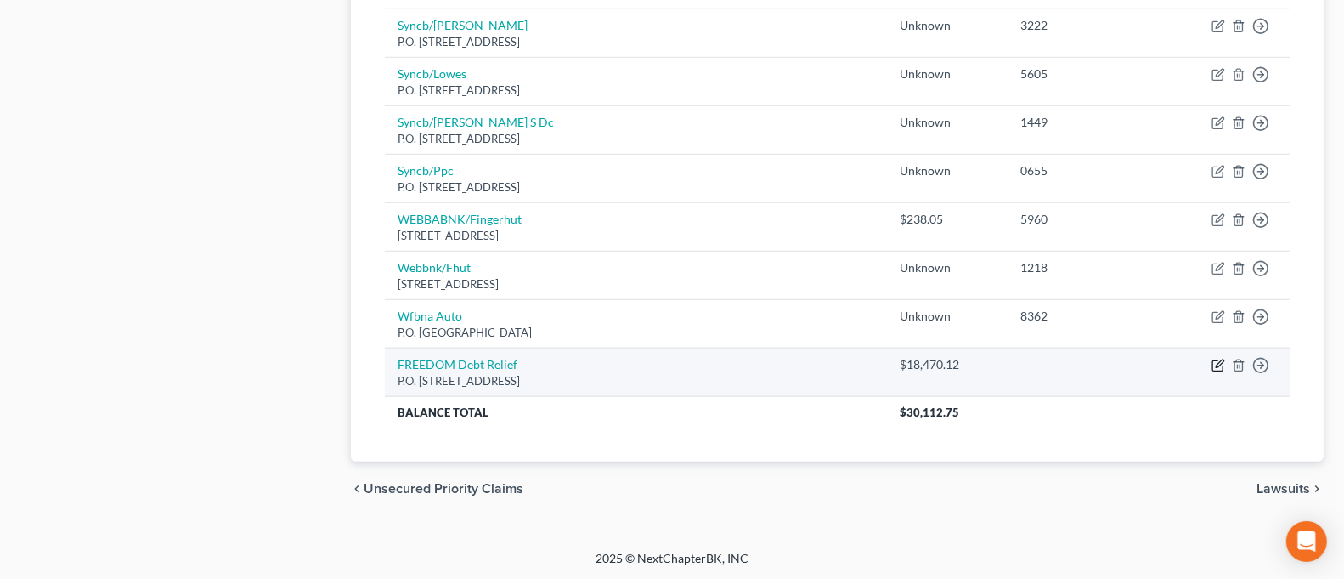
select select "3"
select select "0"
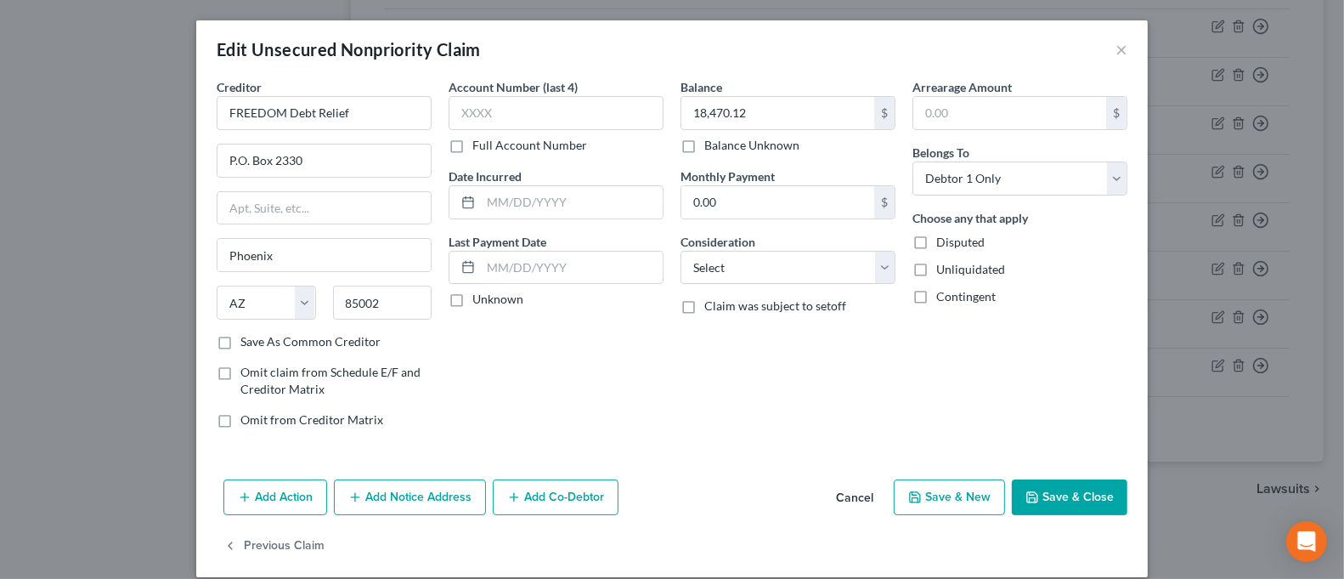
click at [540, 140] on label "Full Account Number" at bounding box center [529, 145] width 115 height 17
click at [490, 140] on input "Full Account Number" at bounding box center [484, 142] width 11 height 11
click at [540, 118] on input "text" at bounding box center [556, 113] width 215 height 34
type input "CP01249039"
click at [1052, 493] on button "Save & Close" at bounding box center [1070, 497] width 116 height 36
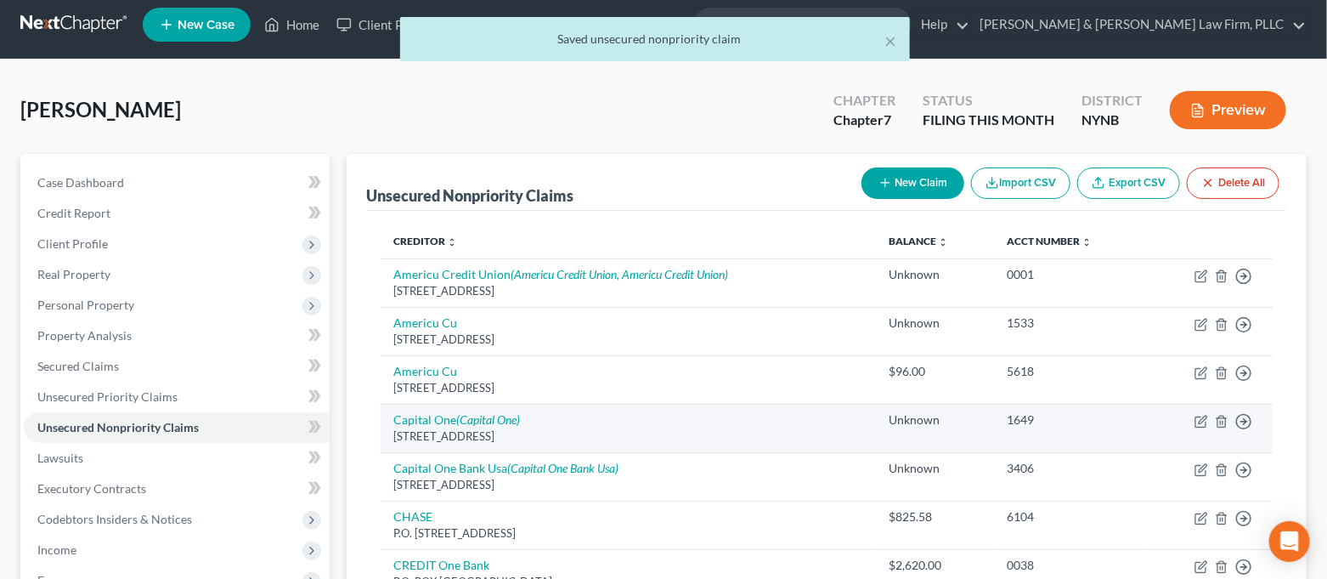
scroll to position [0, 0]
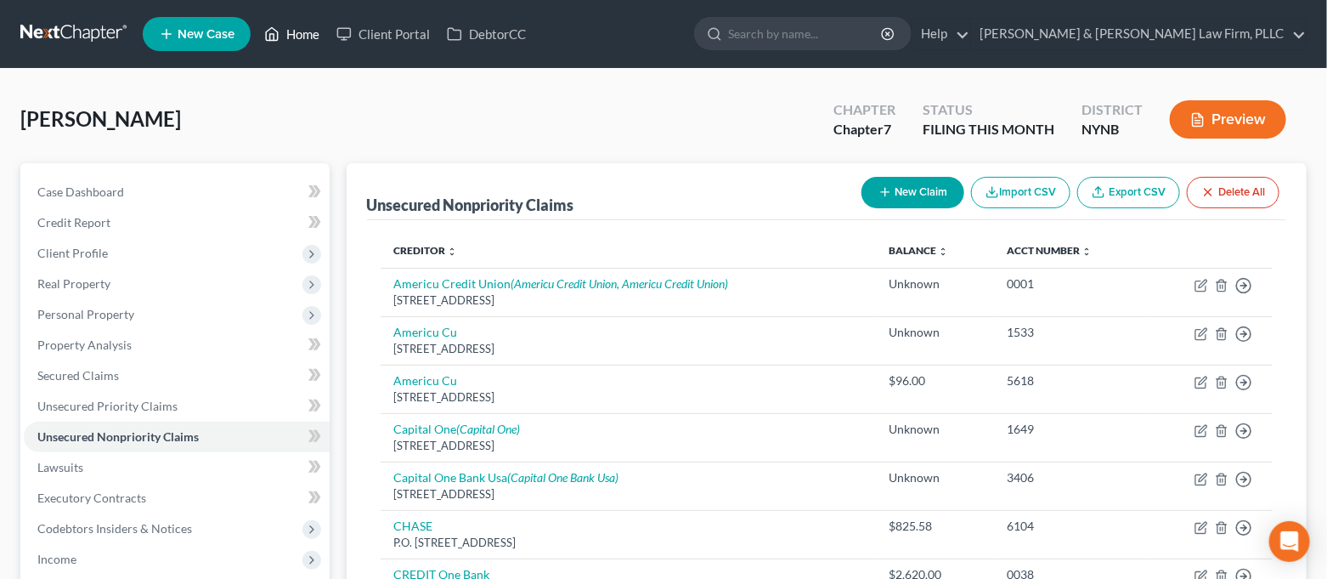
click at [273, 38] on icon at bounding box center [271, 34] width 15 height 20
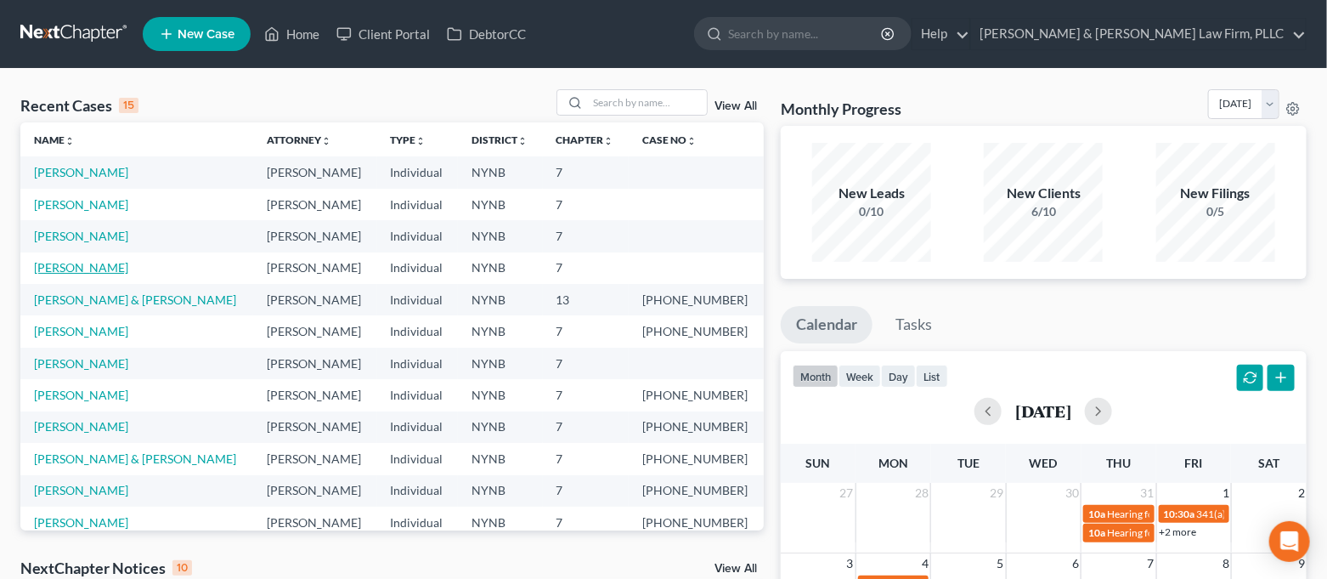
click at [82, 270] on link "[PERSON_NAME]" at bounding box center [81, 267] width 94 height 14
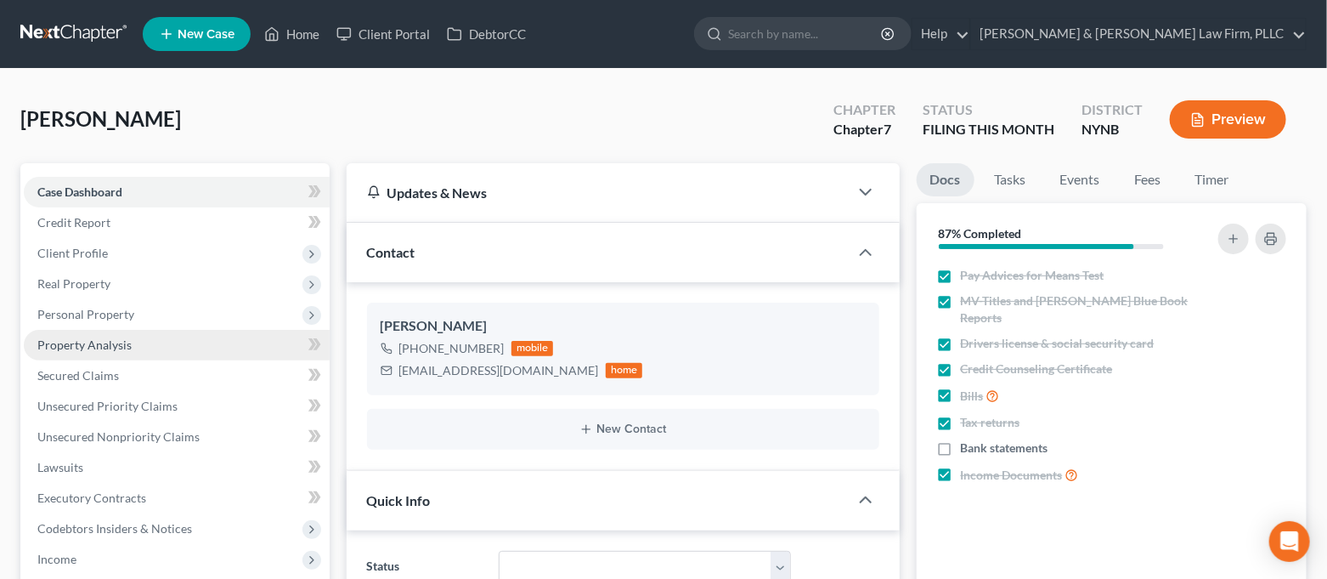
scroll to position [4159, 0]
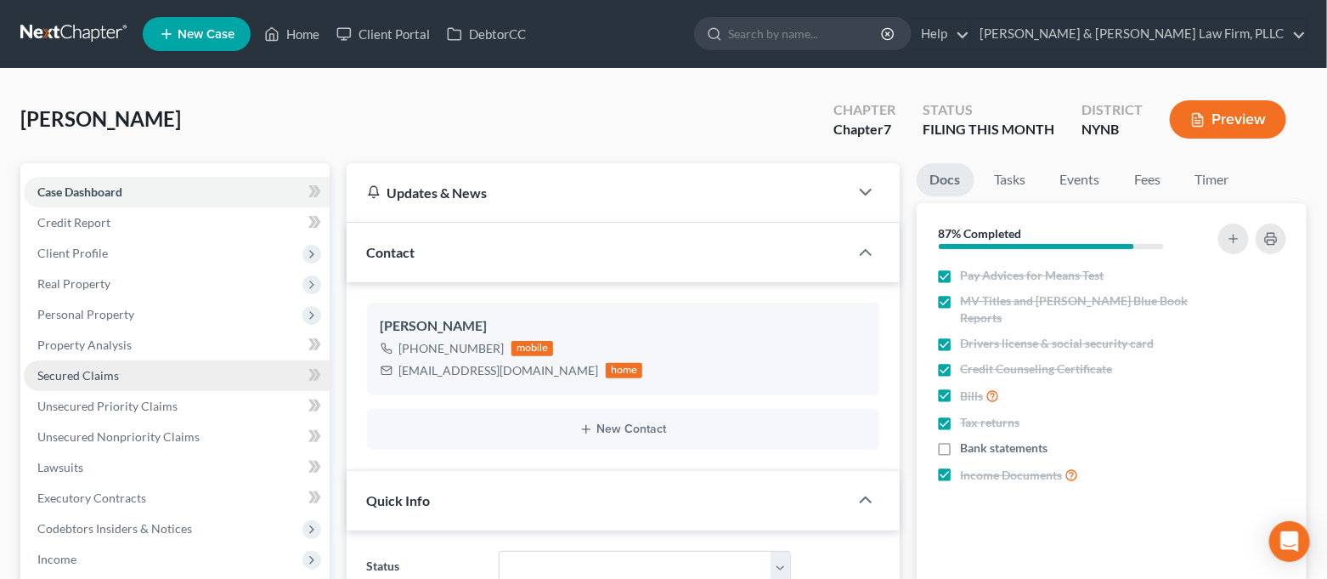
click at [170, 368] on link "Secured Claims" at bounding box center [177, 375] width 306 height 31
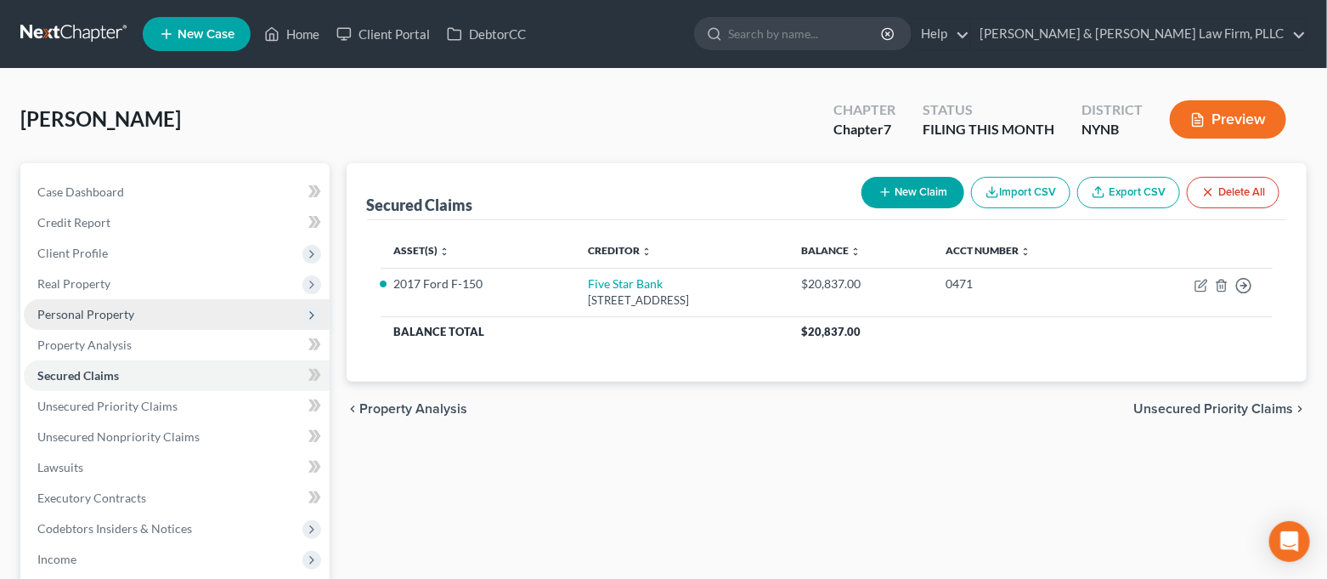
click at [170, 315] on span "Personal Property" at bounding box center [177, 314] width 306 height 31
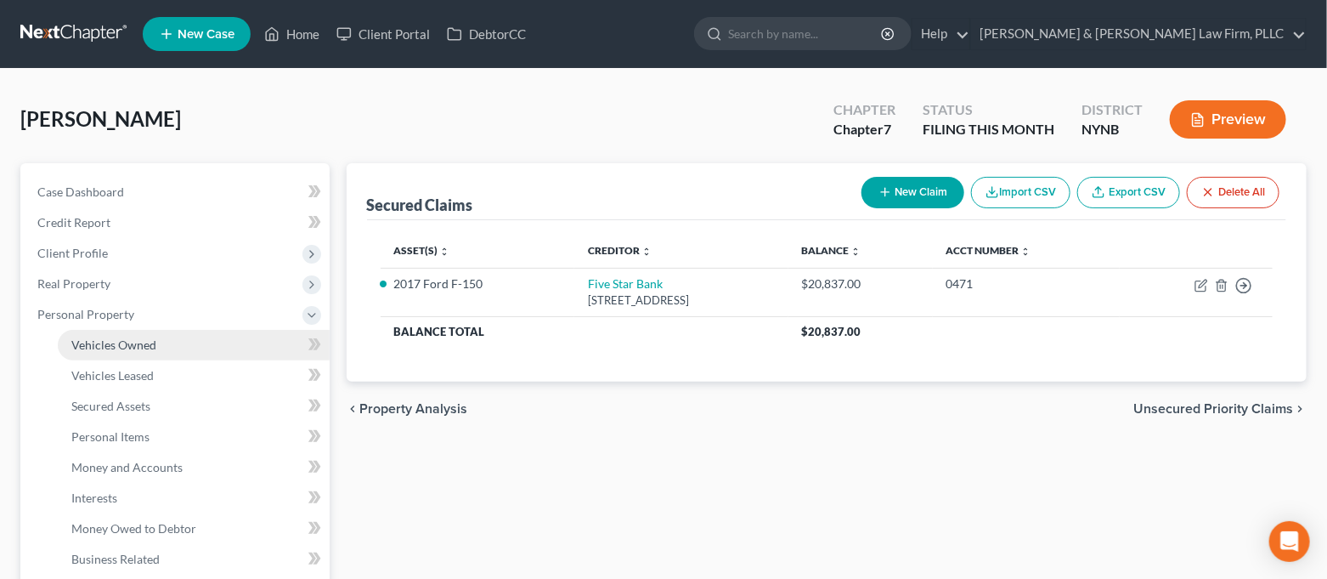
click at [169, 334] on link "Vehicles Owned" at bounding box center [194, 345] width 272 height 31
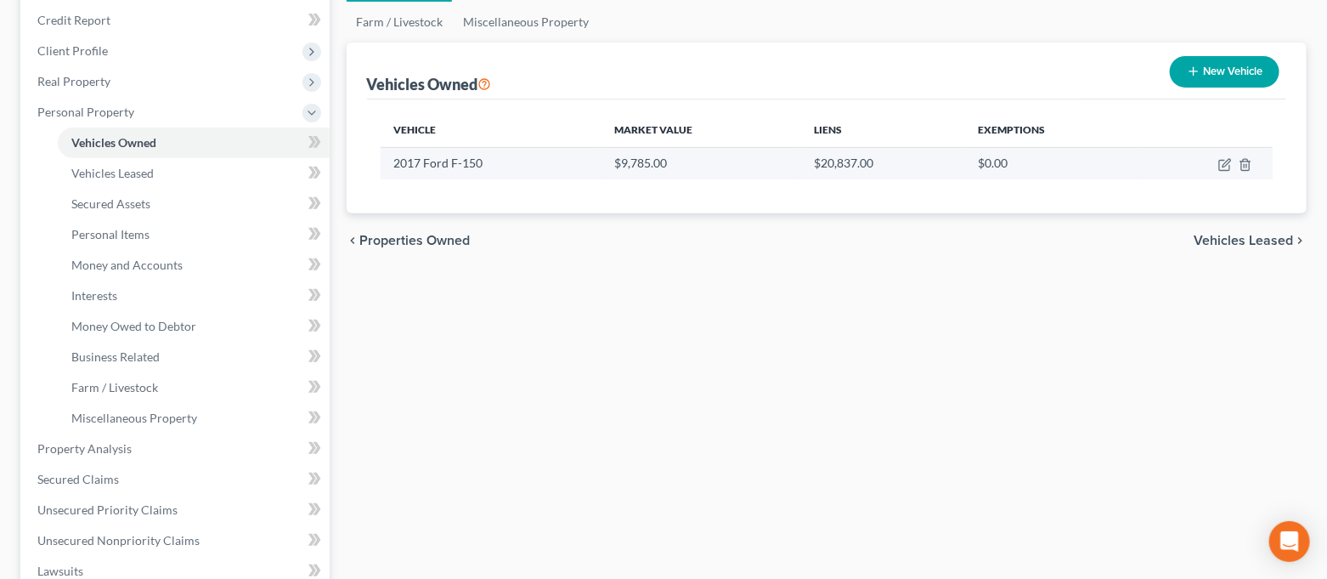
scroll to position [226, 0]
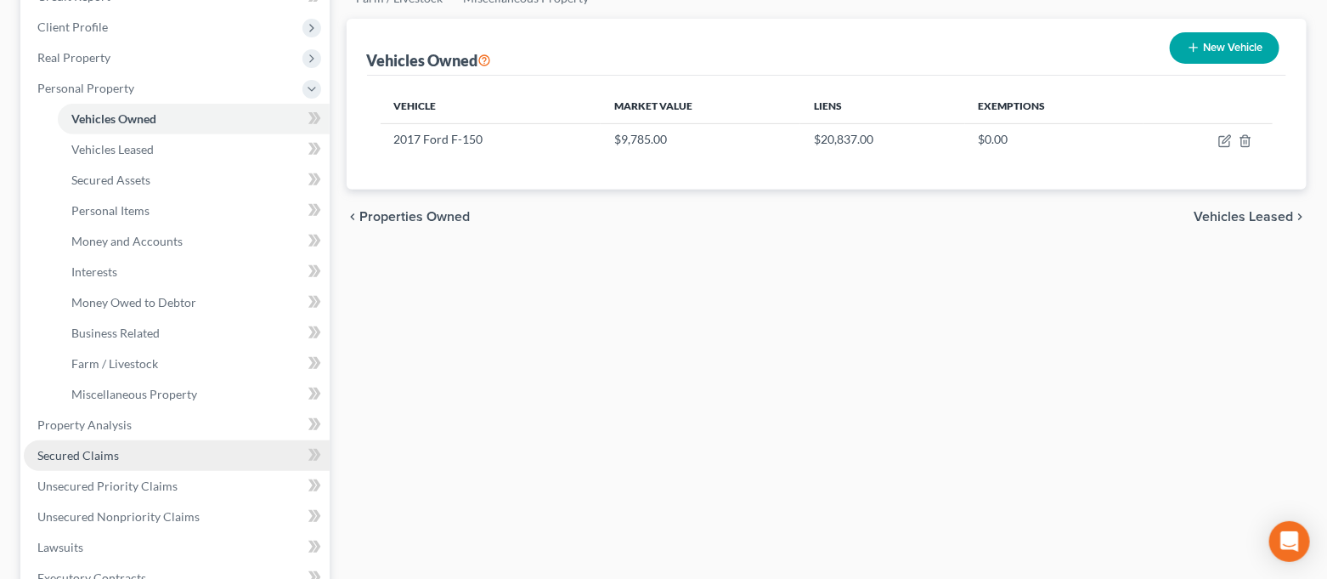
click at [200, 442] on link "Secured Claims" at bounding box center [177, 455] width 306 height 31
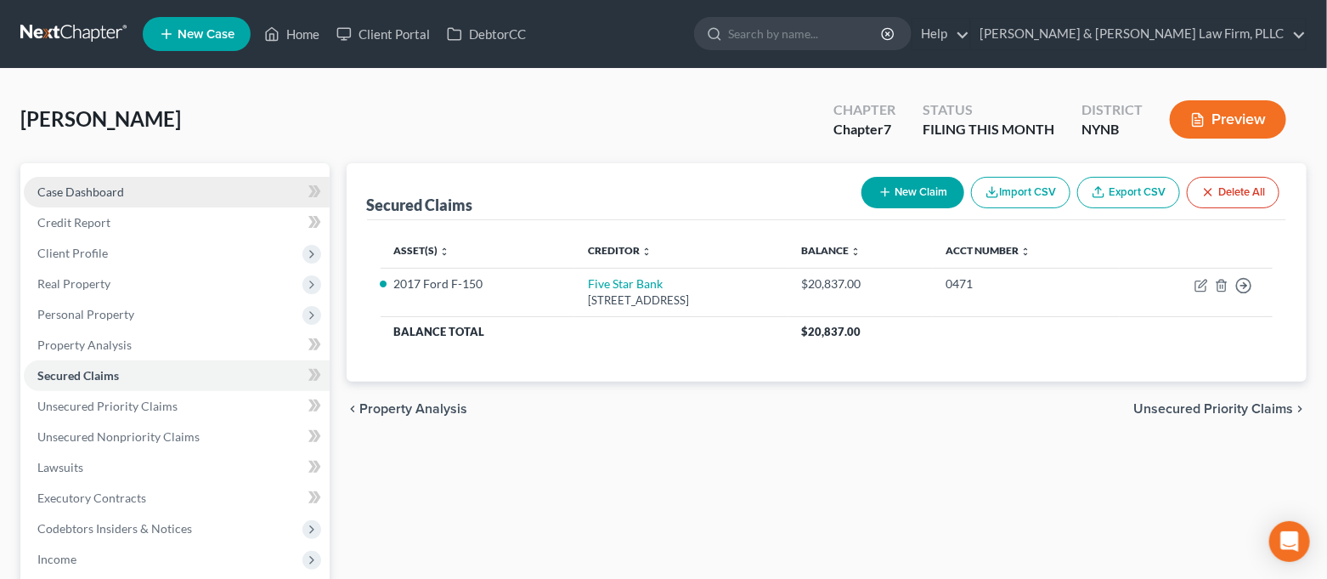
click at [173, 202] on link "Case Dashboard" at bounding box center [177, 192] width 306 height 31
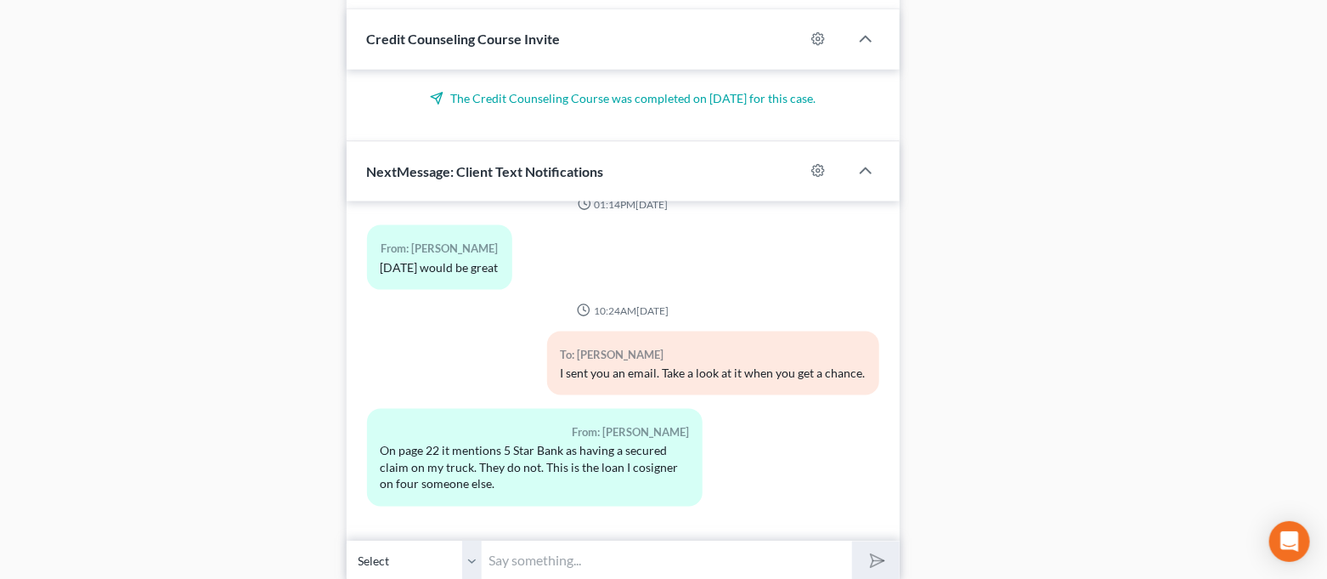
scroll to position [998, 0]
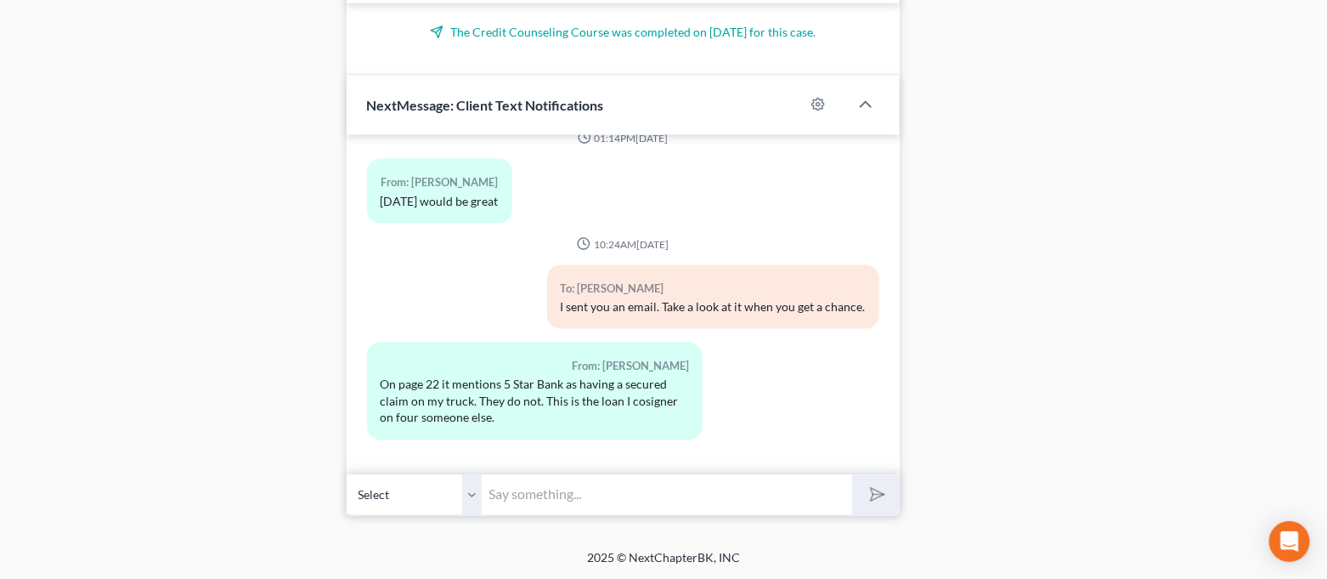
click at [614, 491] on input "text" at bounding box center [668, 495] width 370 height 42
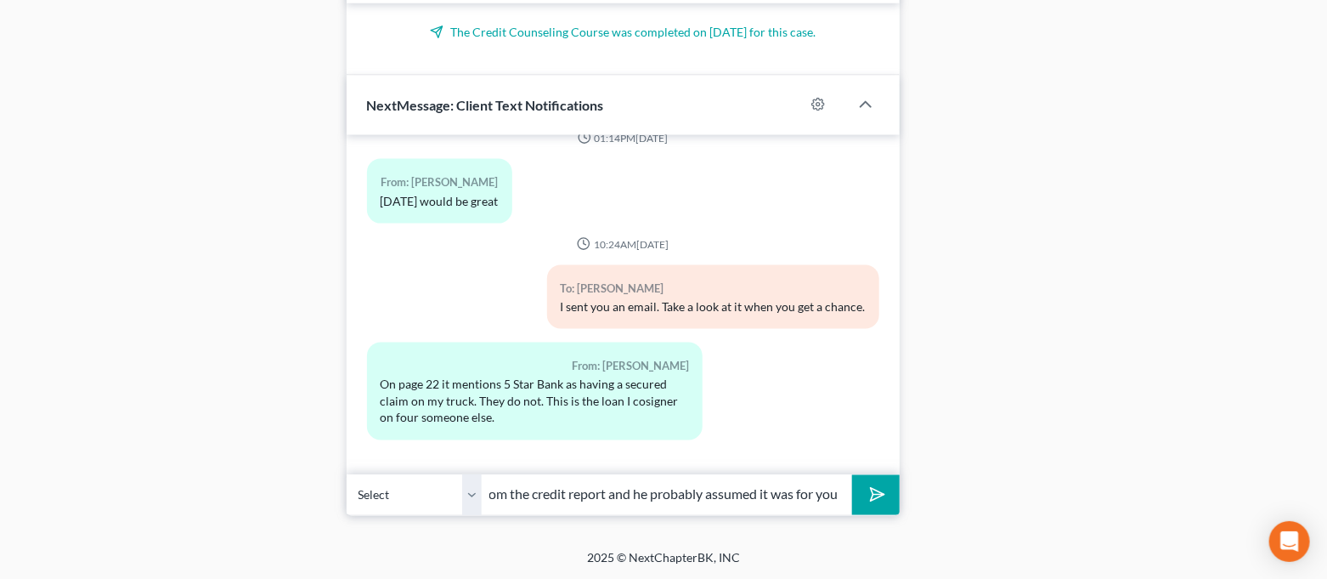
scroll to position [0, 582]
type input "Good catch. I will have Attorney [PERSON_NAME] fix that. That was something tha…"
click at [852, 475] on button "submit" at bounding box center [875, 495] width 47 height 40
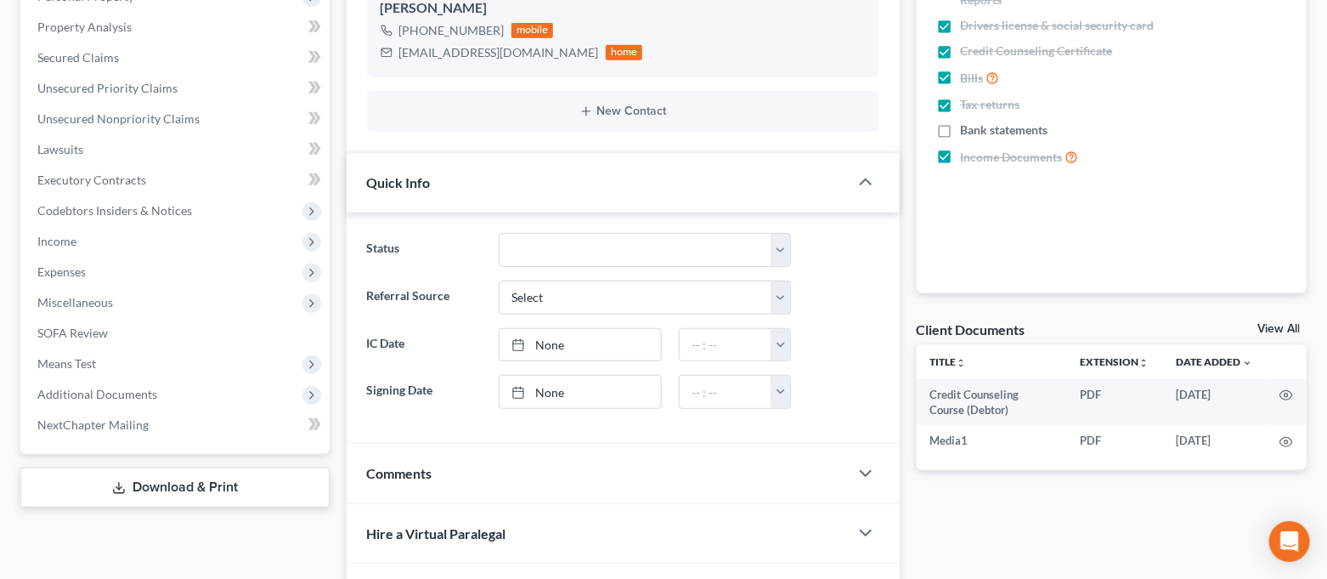
scroll to position [0, 0]
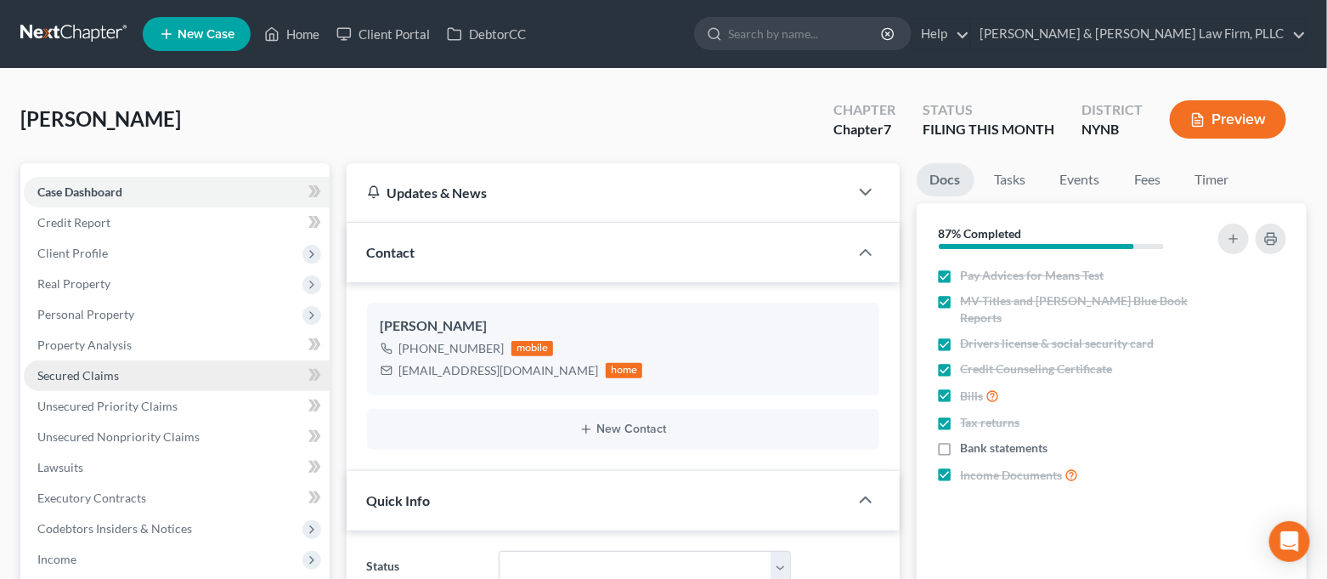
click at [104, 385] on link "Secured Claims" at bounding box center [177, 375] width 306 height 31
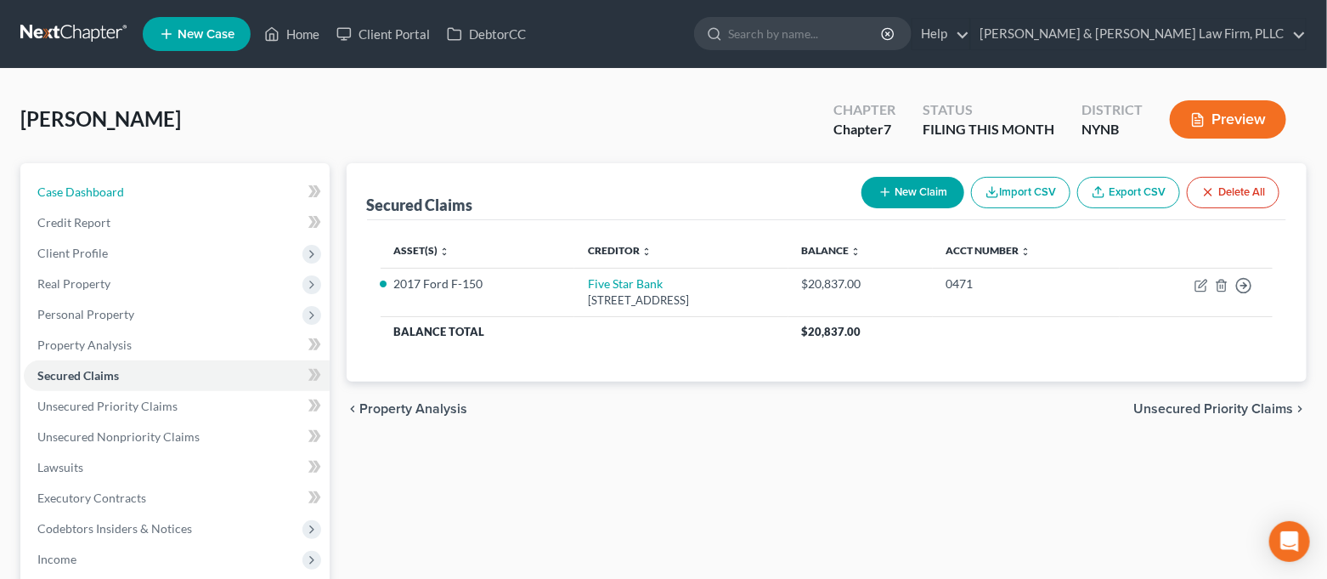
drag, startPoint x: 208, startPoint y: 182, endPoint x: 257, endPoint y: 167, distance: 51.4
click at [208, 183] on link "Case Dashboard" at bounding box center [177, 192] width 306 height 31
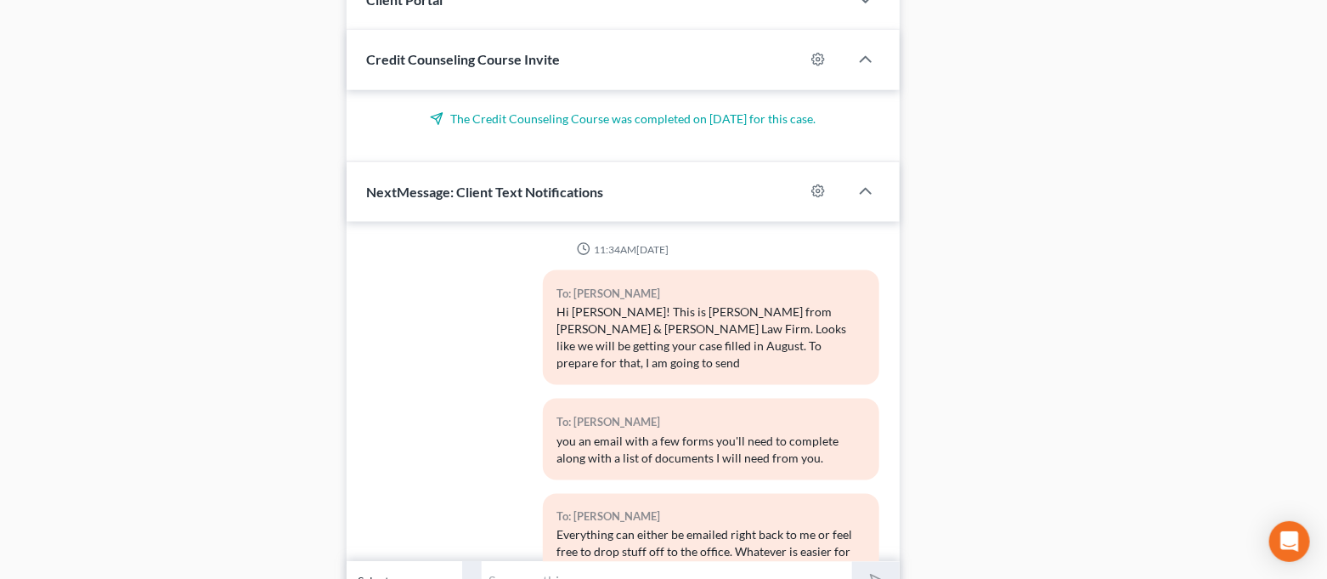
scroll to position [998, 0]
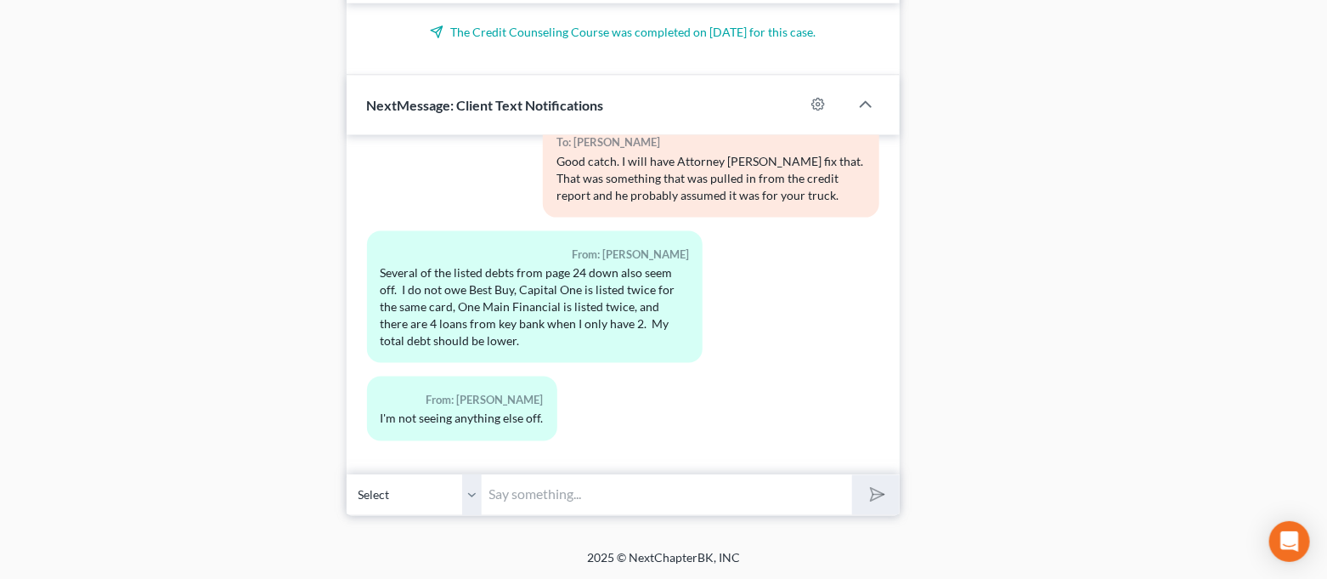
click at [654, 482] on input "text" at bounding box center [668, 495] width 370 height 42
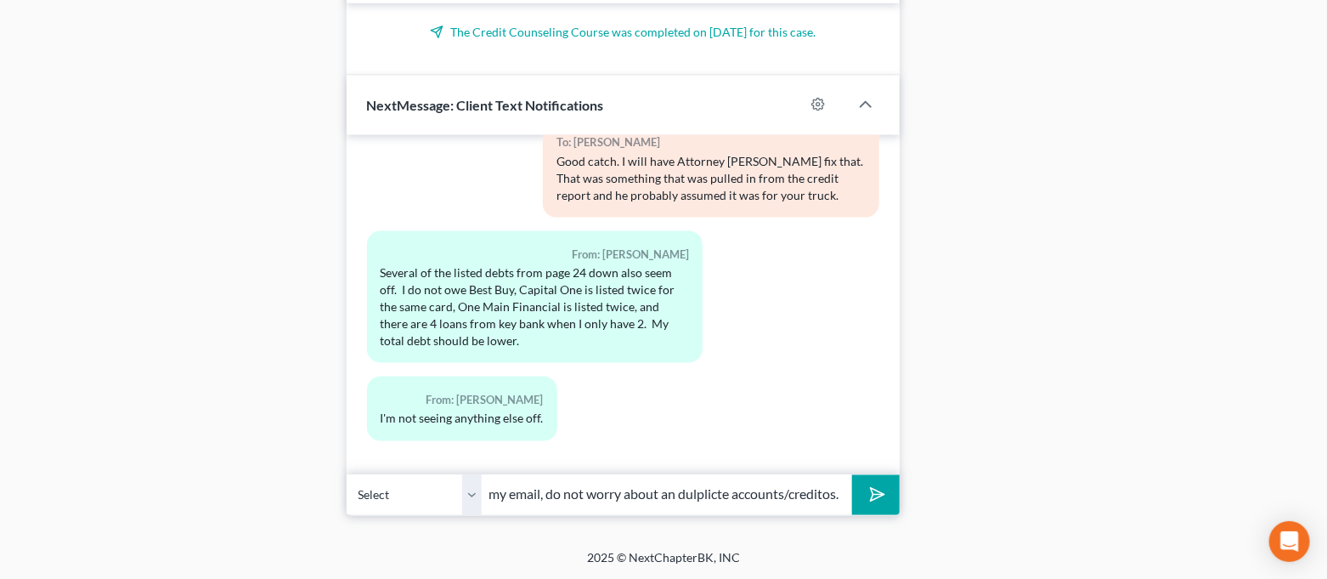
scroll to position [0, 80]
click at [840, 494] on input "If you saw in my email, do not worry about an duplicate accounts/creditos." at bounding box center [668, 495] width 370 height 42
click at [840, 497] on input "If you saw in my email, do not worry about an duplicate accounts/creditos." at bounding box center [668, 495] width 370 height 42
click at [836, 500] on input "If you saw in my email, do not worry about an duplicate accounts/creditos." at bounding box center [668, 495] width 370 height 42
click at [829, 496] on input "If you saw in my email, do not worry about an duplicate accounts/creditos." at bounding box center [668, 495] width 370 height 42
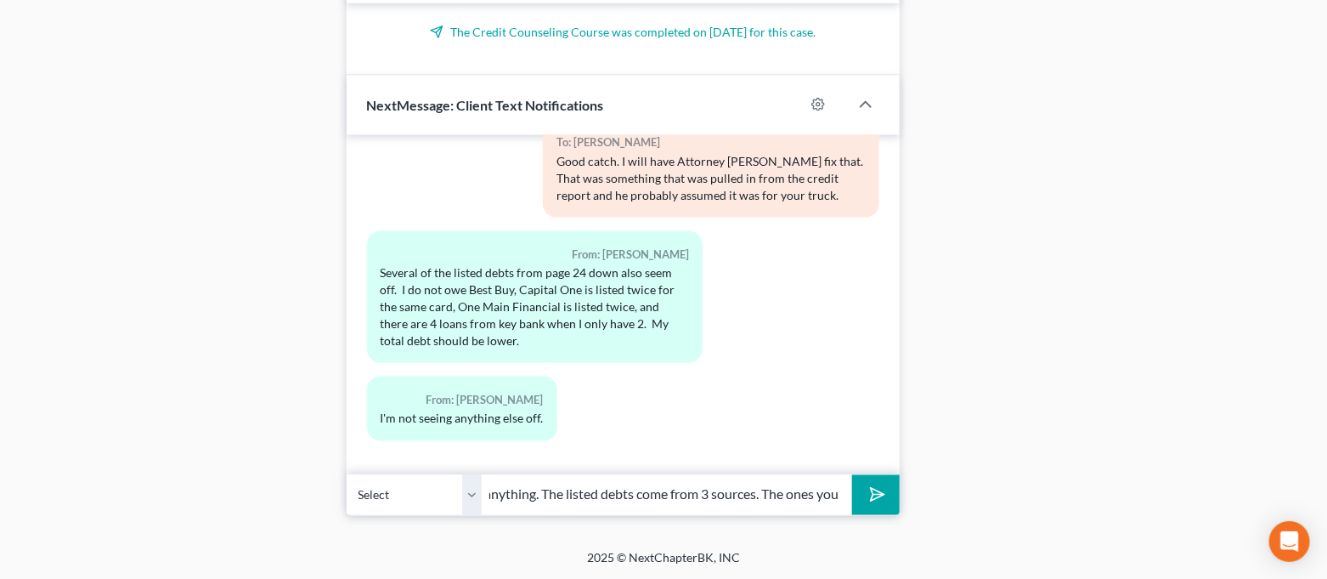
scroll to position [0, 557]
type input "If you saw in my email, do not worry about an duplicate accounts/creditors. It …"
click at [1275, 541] on div "Open Intercom Messenger" at bounding box center [1290, 541] width 45 height 45
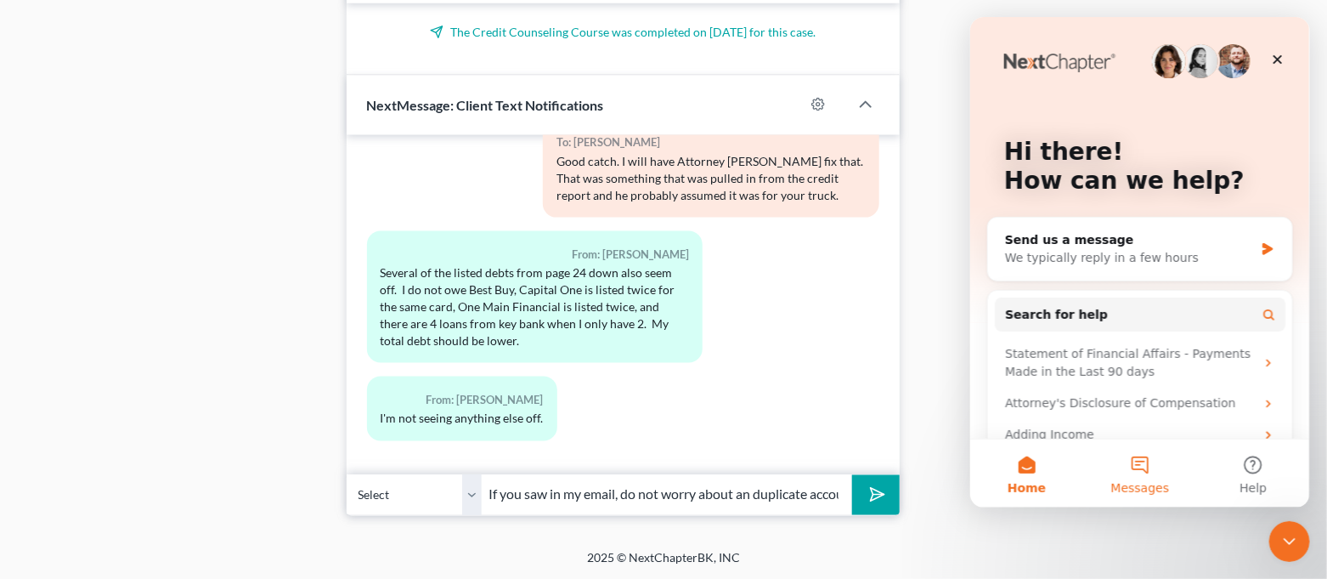
scroll to position [0, 0]
click at [1135, 482] on span "Messages" at bounding box center [1140, 488] width 59 height 12
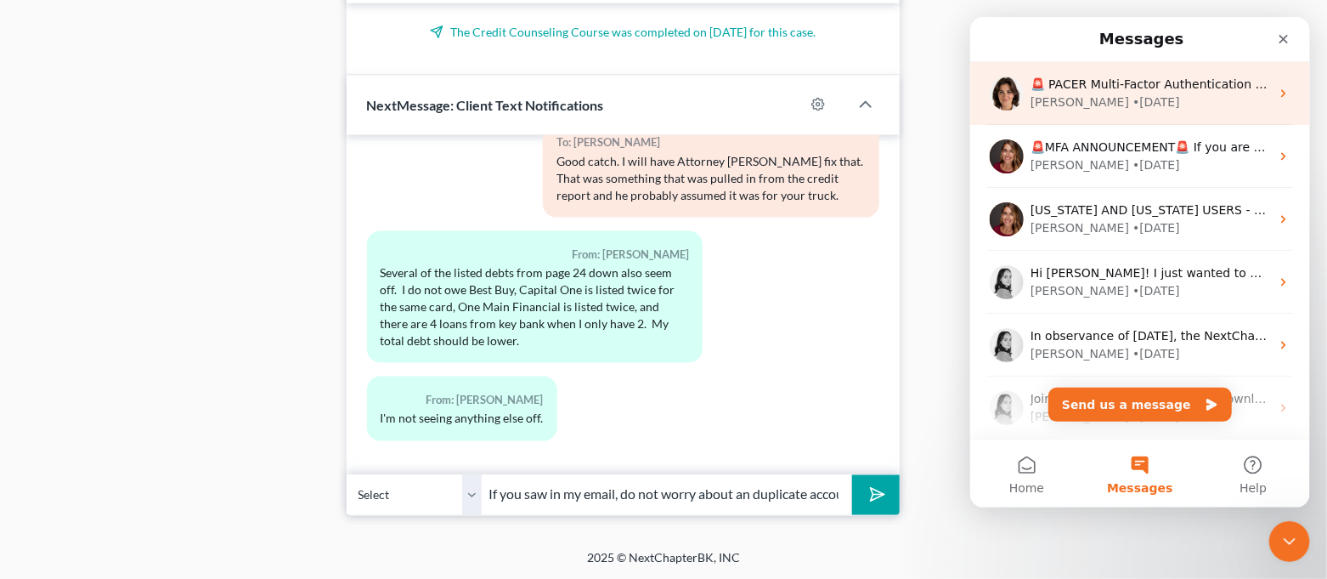
click at [1117, 115] on div "🚨 PACER Multi-Factor Authentication Now Required 🚨 Starting [DATE], PACER requi…" at bounding box center [1140, 93] width 340 height 63
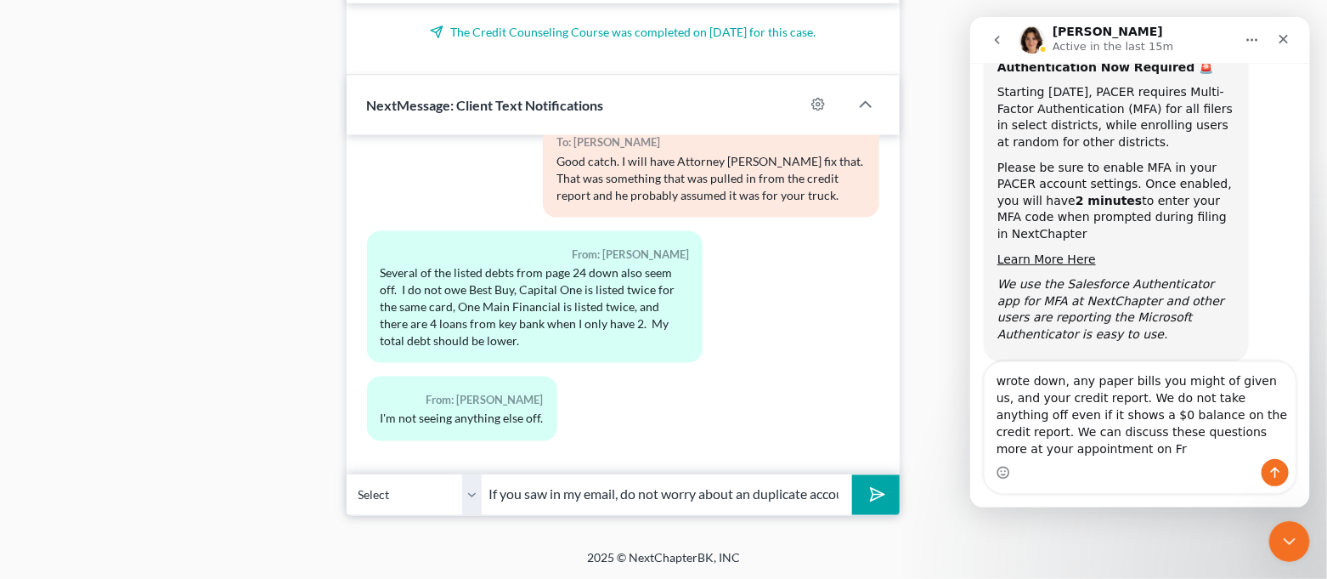
scroll to position [135, 0]
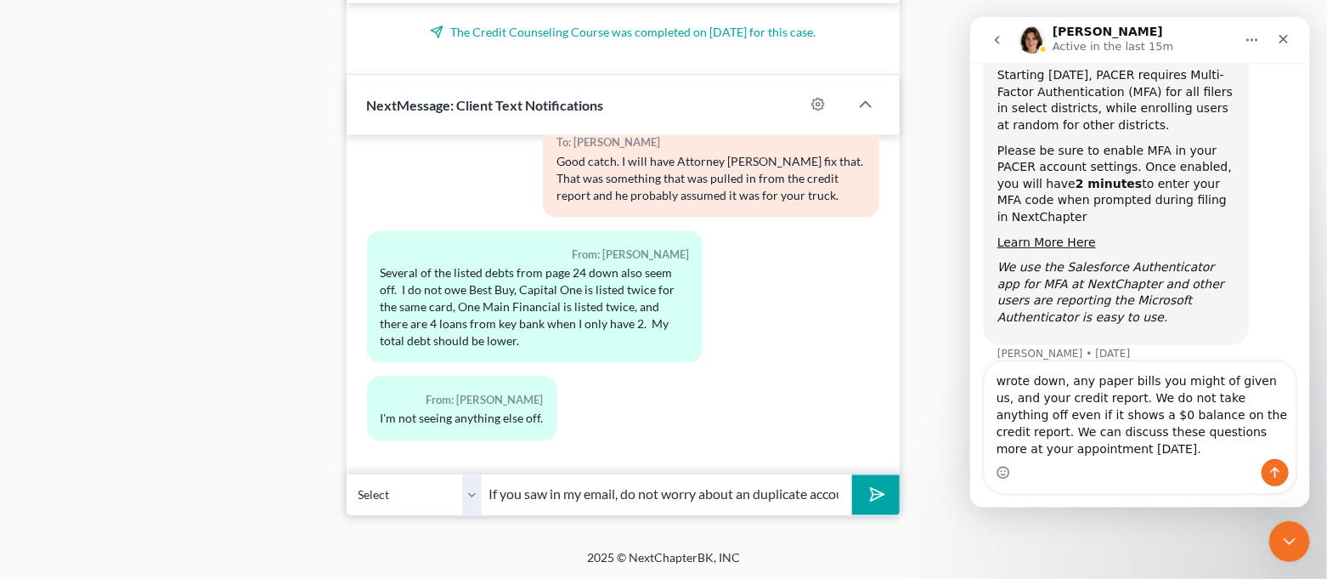
drag, startPoint x: 994, startPoint y: 379, endPoint x: 1217, endPoint y: 417, distance: 225.9
click at [1217, 417] on textarea "wrote down, any paper bills you might of given us, and your credit report. We d…" at bounding box center [1139, 410] width 311 height 97
type textarea "wrote down, any paper bills you might of given us, and your credit report. We d…"
click at [875, 500] on icon "submit" at bounding box center [874, 495] width 24 height 24
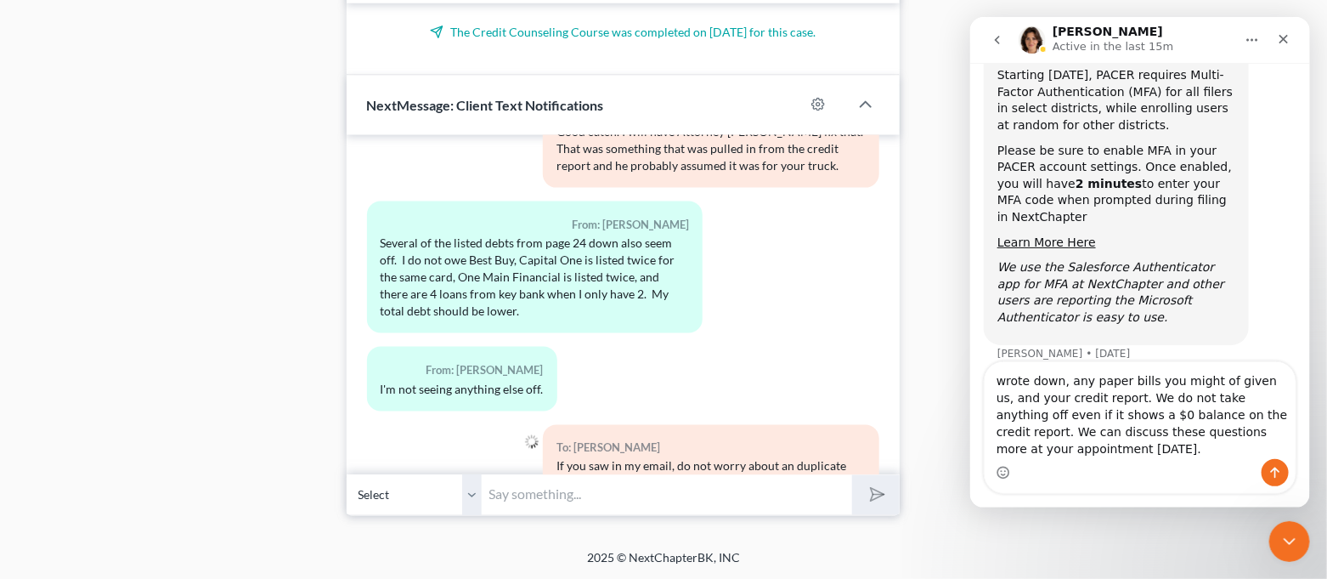
scroll to position [4606, 0]
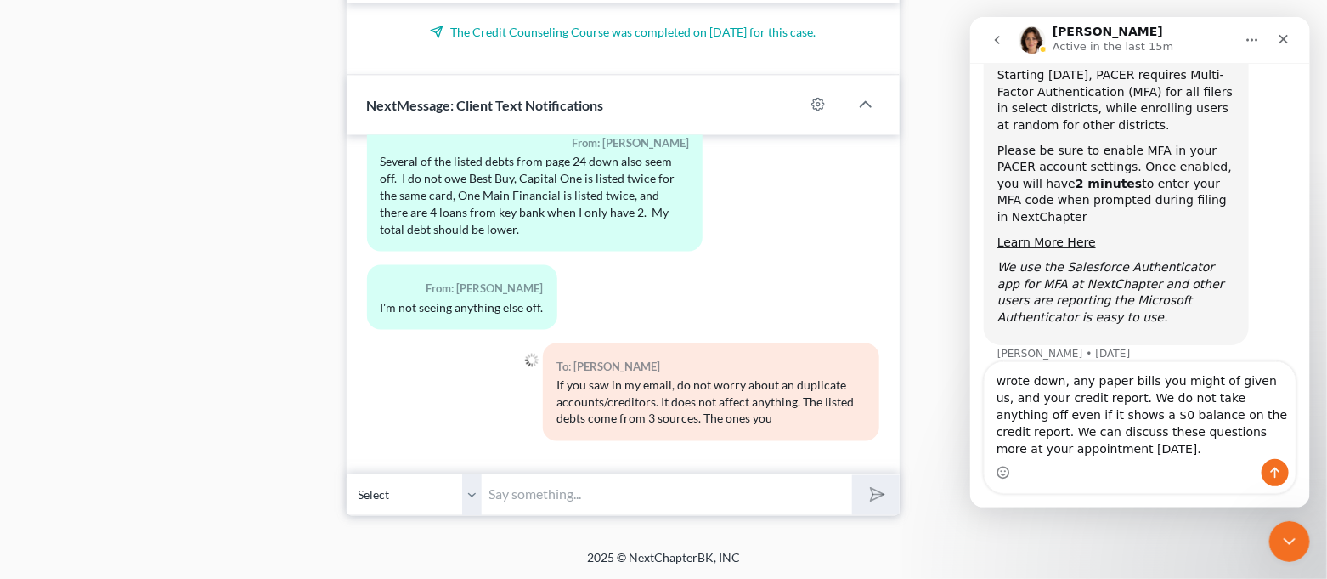
paste input "wrote down, any paper bills you might of given us, and your credit report. We d…"
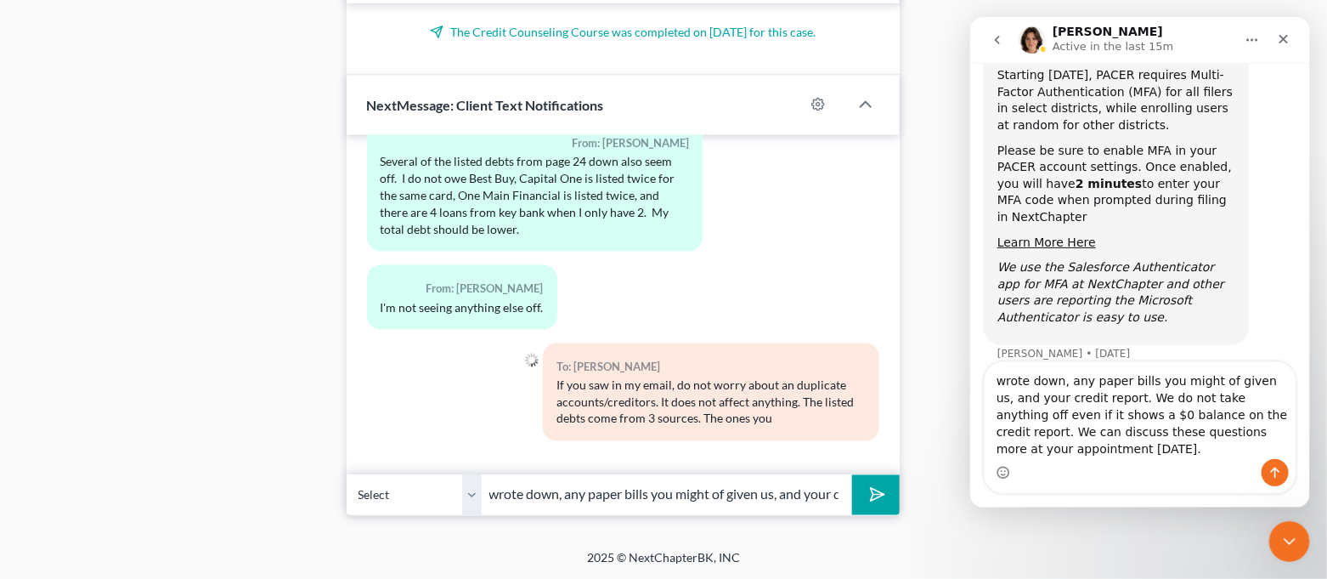
scroll to position [0, 534]
type input "wrote down, any paper bills you might of given us, and your credit report. We d…"
click at [874, 491] on icon "submit" at bounding box center [874, 495] width 24 height 24
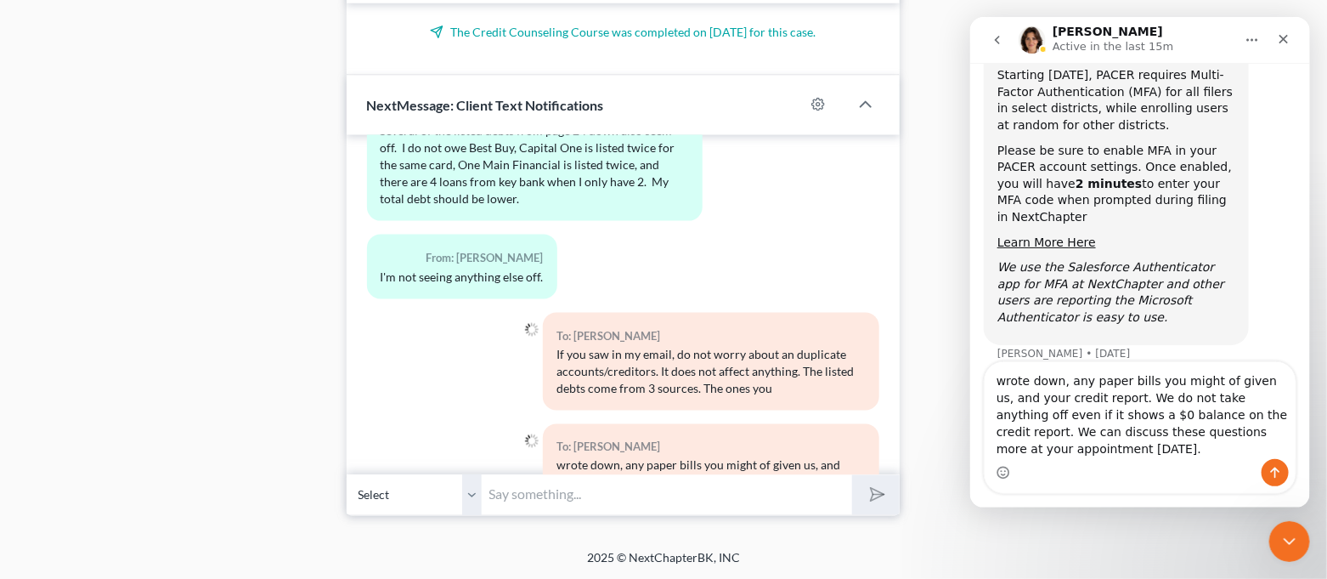
scroll to position [4718, 0]
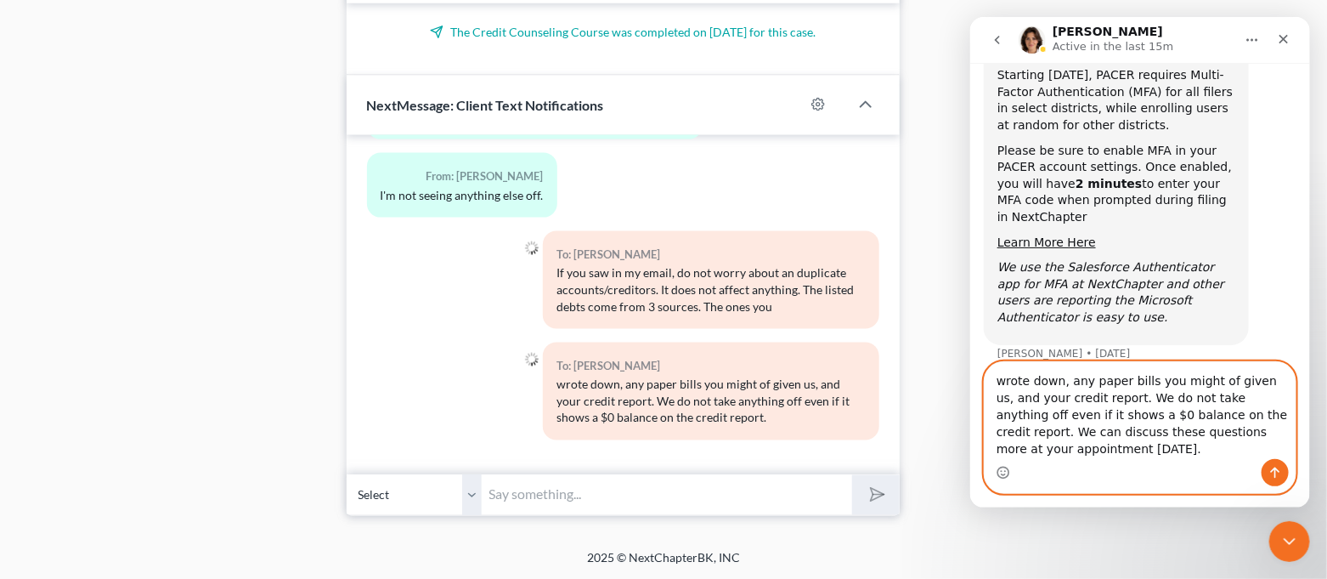
drag, startPoint x: 1219, startPoint y: 416, endPoint x: 1258, endPoint y: 452, distance: 52.9
click at [1258, 452] on textarea "wrote down, any paper bills you might of given us, and your credit report. We d…" at bounding box center [1139, 410] width 311 height 97
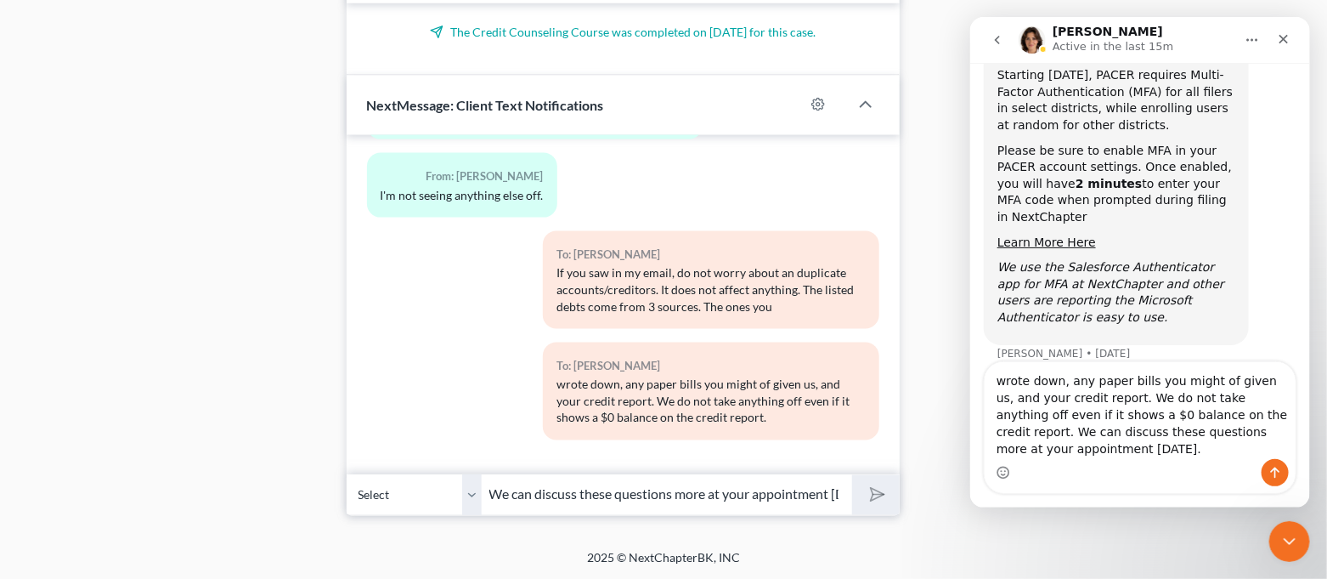
scroll to position [0, 55]
type input "We can discuss these questions more at your appointment [DATE]."
click at [867, 487] on icon "submit" at bounding box center [874, 494] width 17 height 17
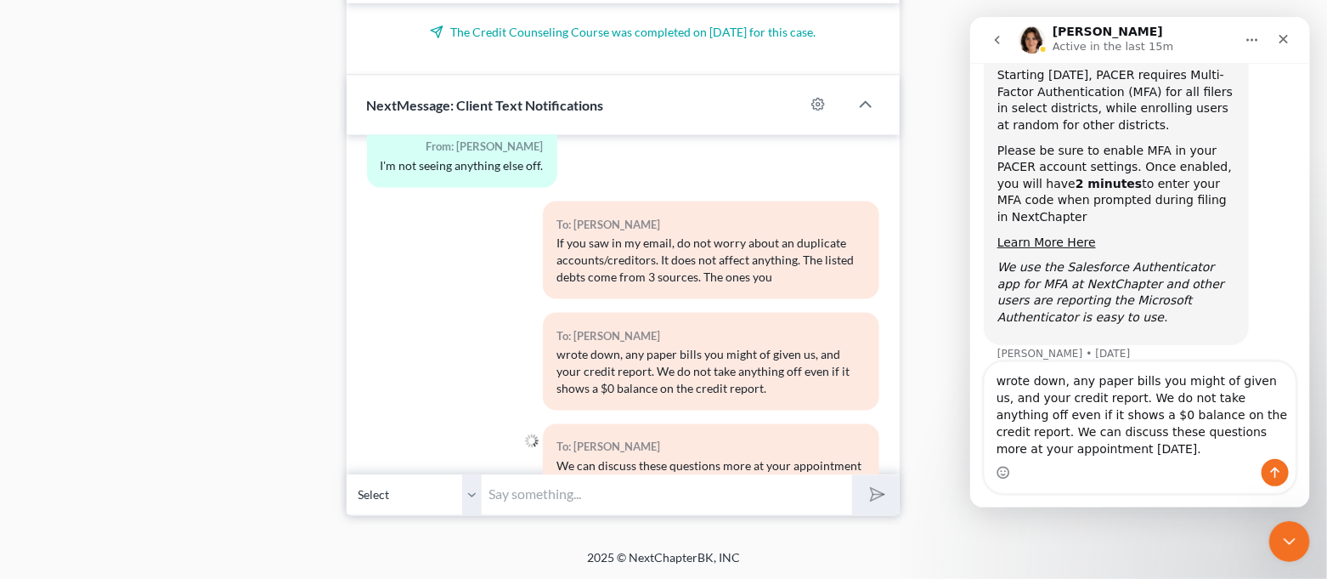
scroll to position [4813, 0]
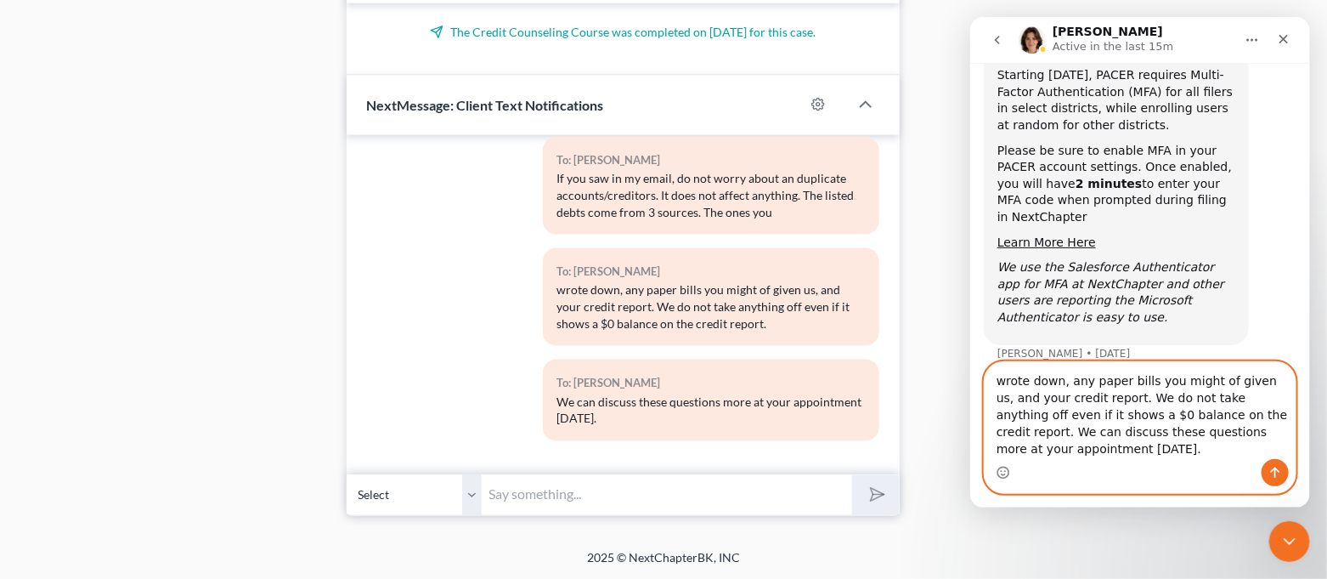
type textarea "wrote down, any paper bills you might of given us, and your credit report. We d…"
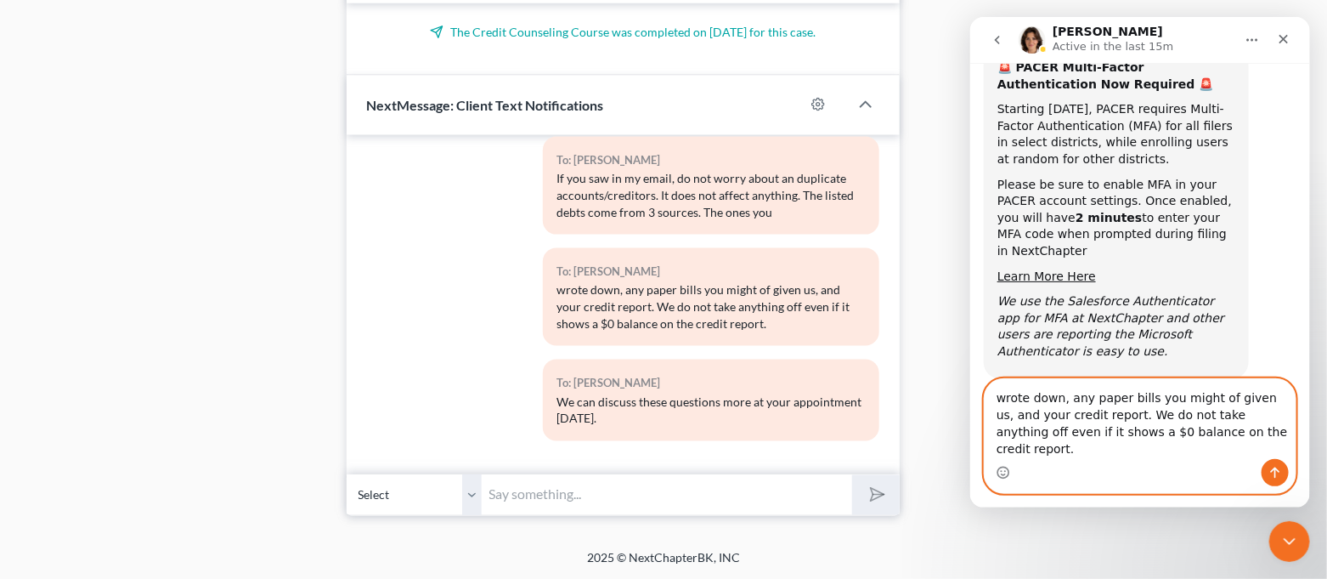
drag, startPoint x: 1223, startPoint y: 450, endPoint x: 976, endPoint y: 421, distance: 248.1
click at [976, 421] on div "wrote down, any paper bills you might of given us, and your credit report. We d…" at bounding box center [1140, 436] width 340 height 116
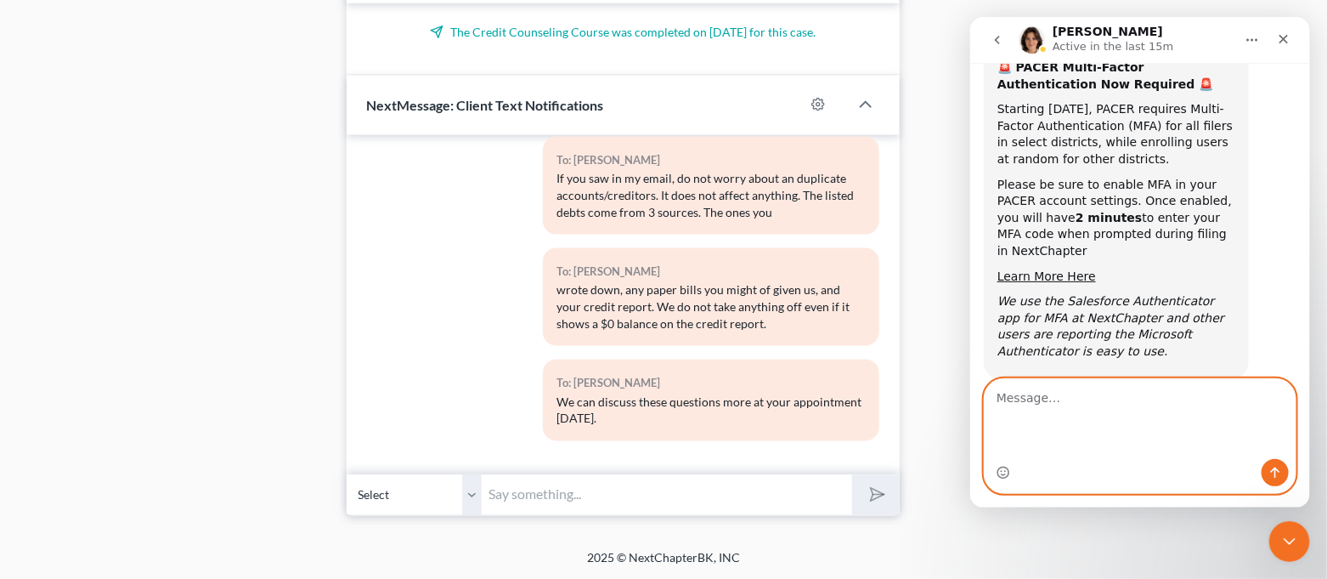
scroll to position [67, 0]
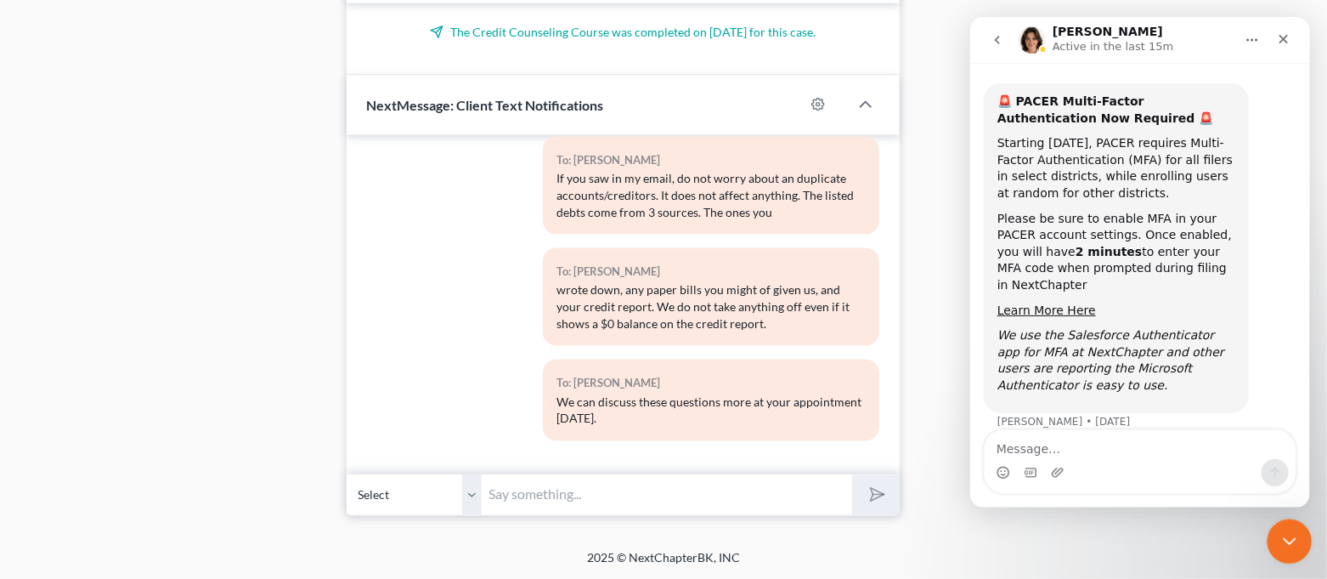
click at [1297, 543] on icon "Close Intercom Messenger" at bounding box center [1287, 539] width 20 height 20
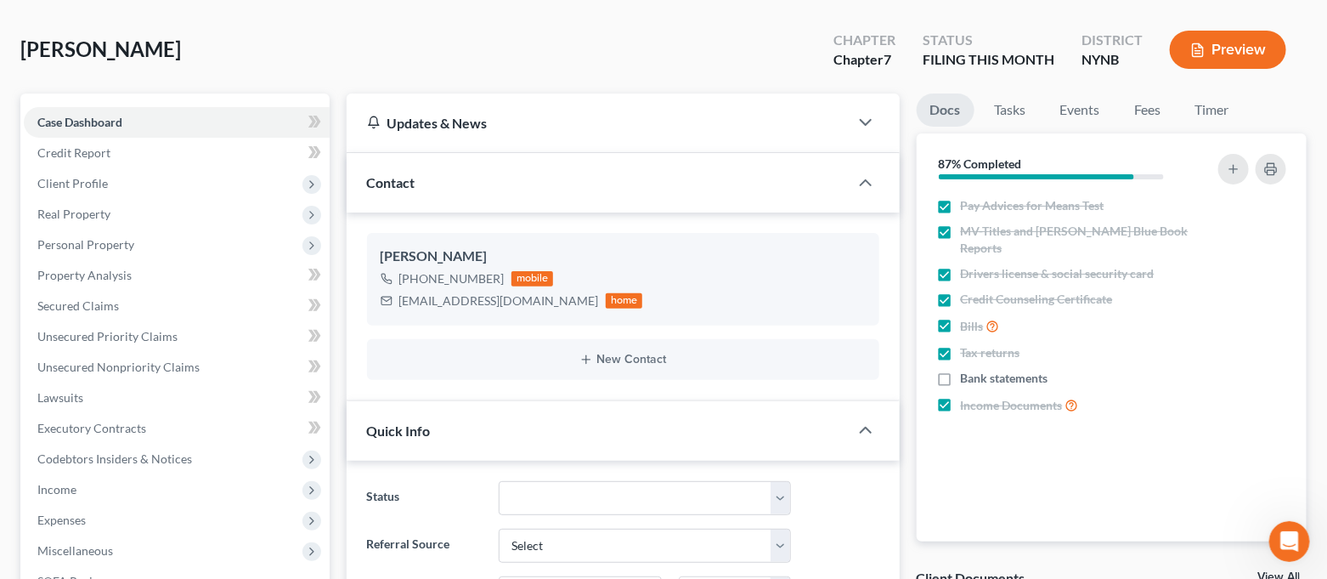
scroll to position [0, 0]
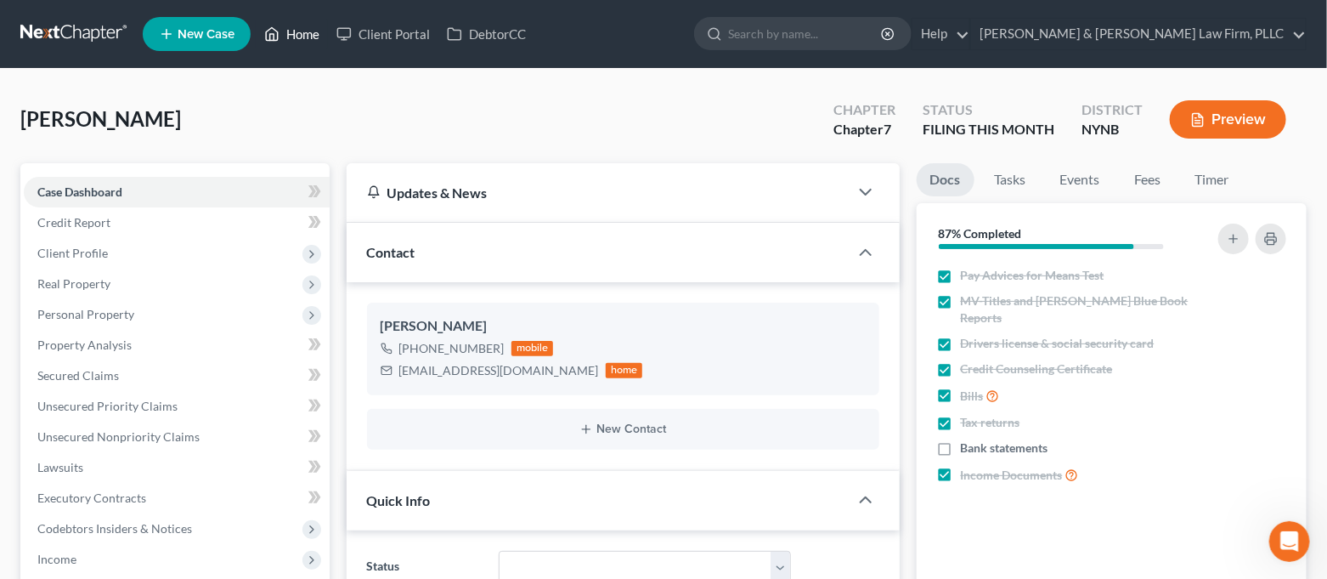
click at [309, 41] on link "Home" at bounding box center [292, 34] width 72 height 31
